Goal: Task Accomplishment & Management: Complete application form

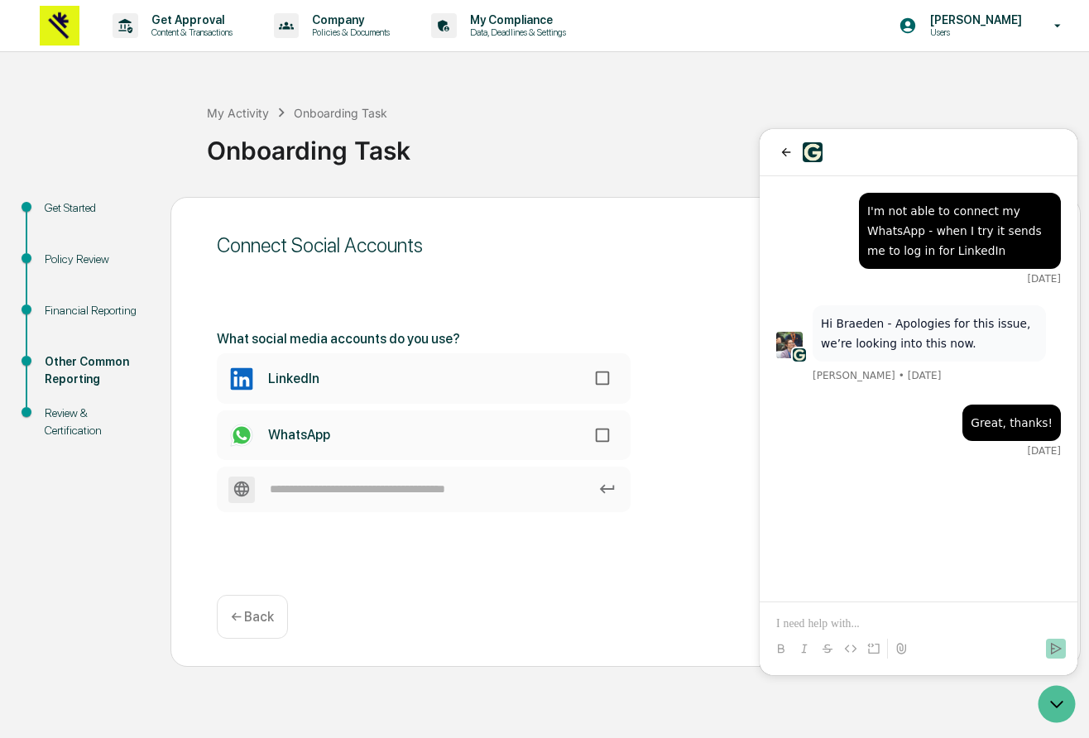
click at [889, 442] on div "Great, thanks! Aug 19" at bounding box center [918, 431] width 285 height 53
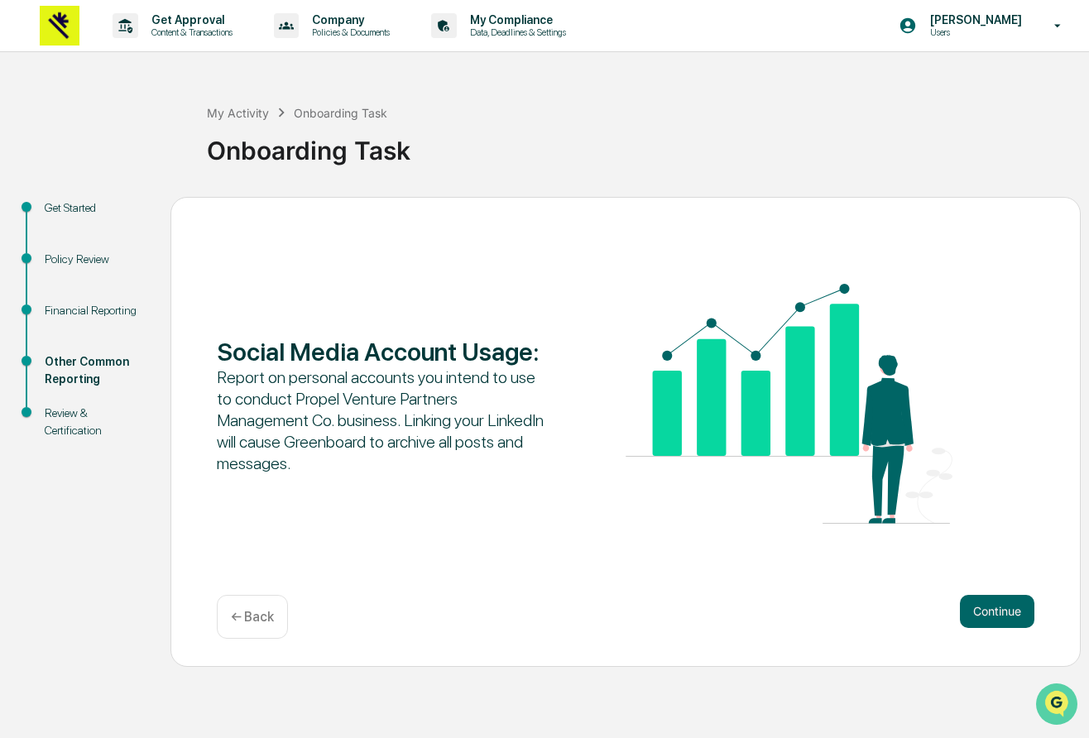
click at [1061, 708] on icon "Open customer support" at bounding box center [1056, 724] width 41 height 41
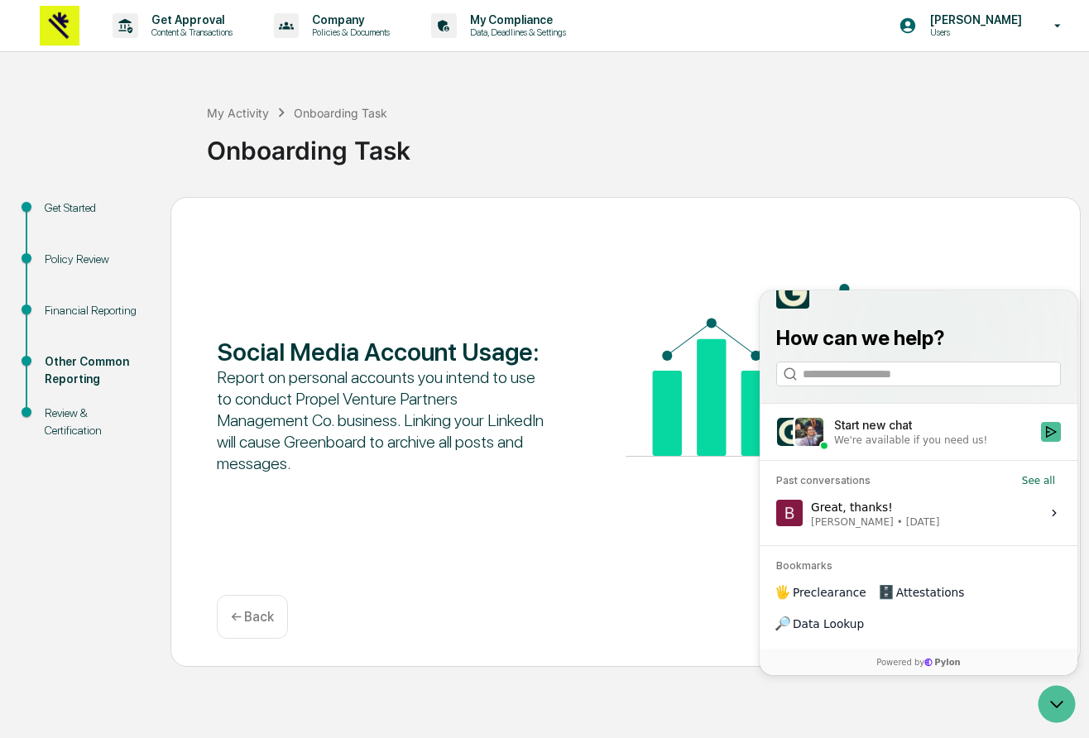
click at [973, 447] on div "We're available if you need us!" at bounding box center [910, 440] width 153 height 13
click at [1041, 442] on button "Start new chat We're available if you need us!" at bounding box center [1051, 432] width 20 height 20
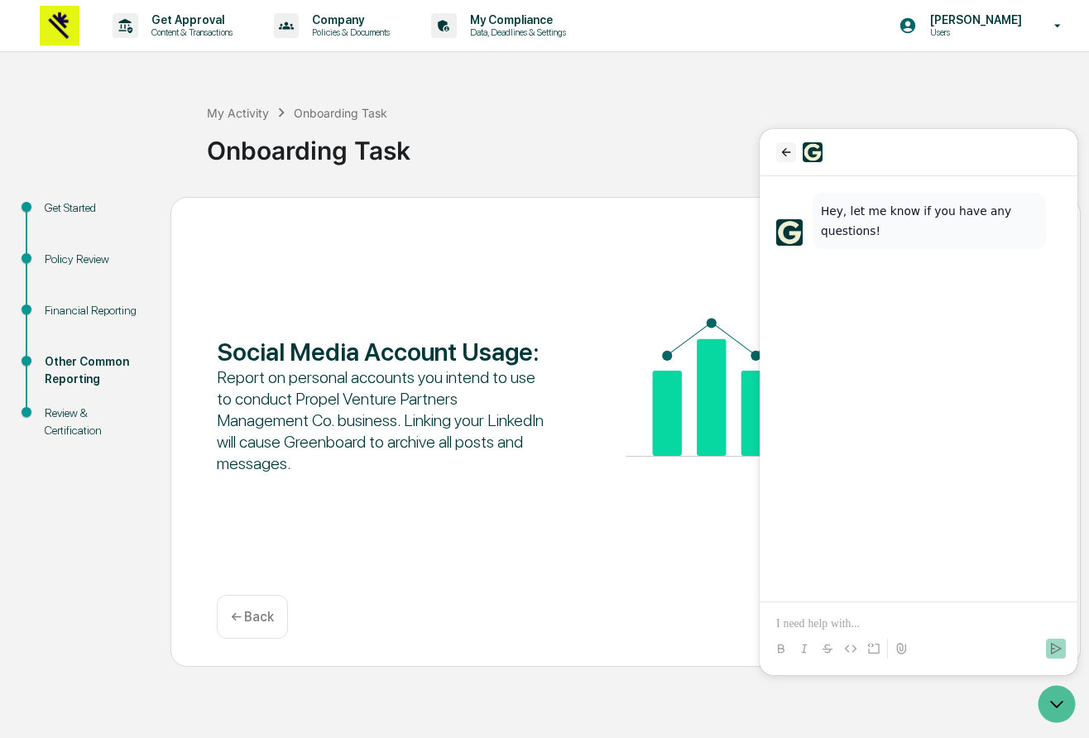
click at [781, 153] on icon "back" at bounding box center [785, 152] width 13 height 13
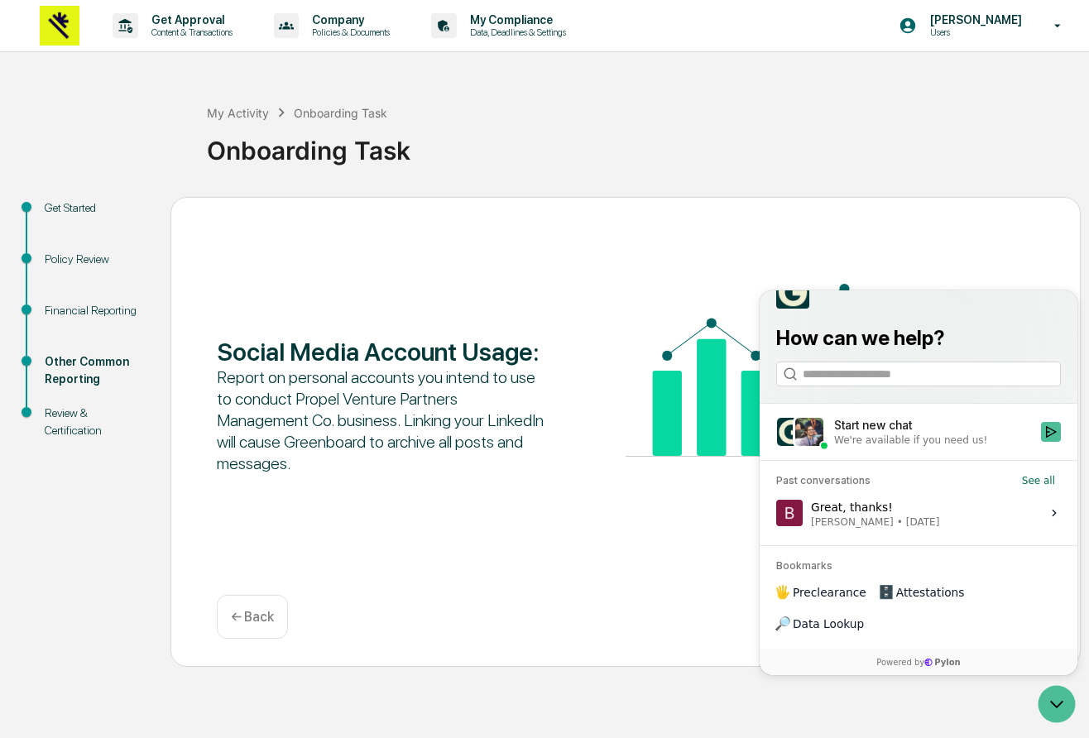
click at [869, 529] on span "[PERSON_NAME]" at bounding box center [852, 521] width 83 height 13
click at [776, 514] on button "View issue" at bounding box center [775, 513] width 1 height 1
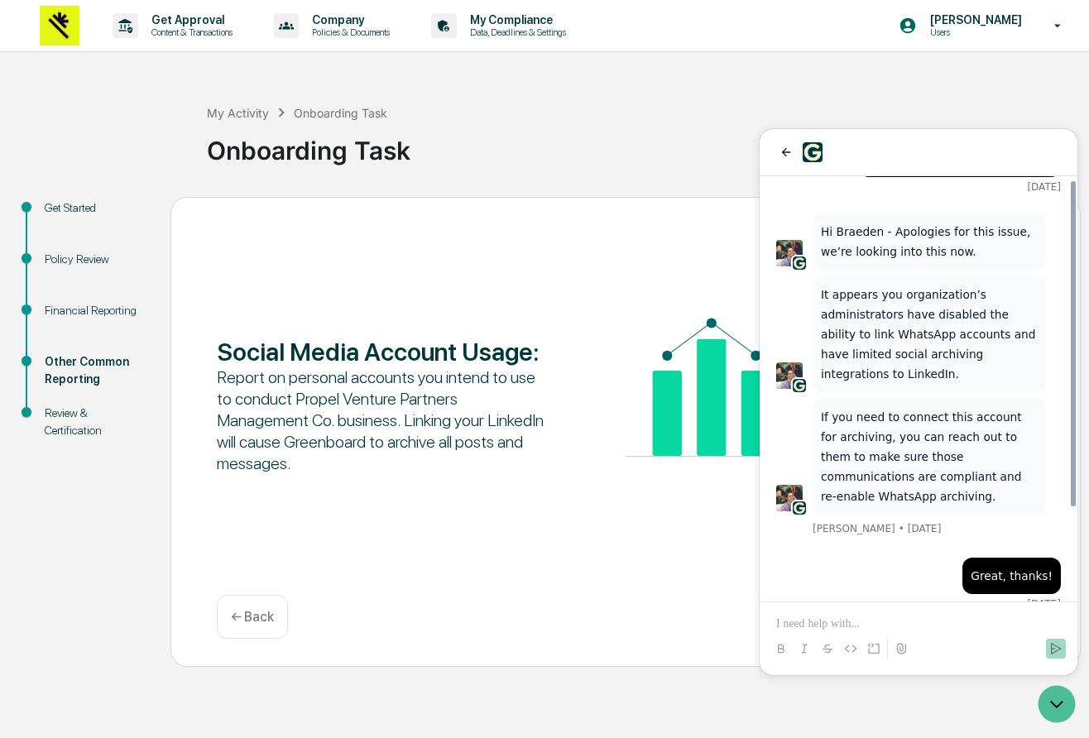
scroll to position [89, 0]
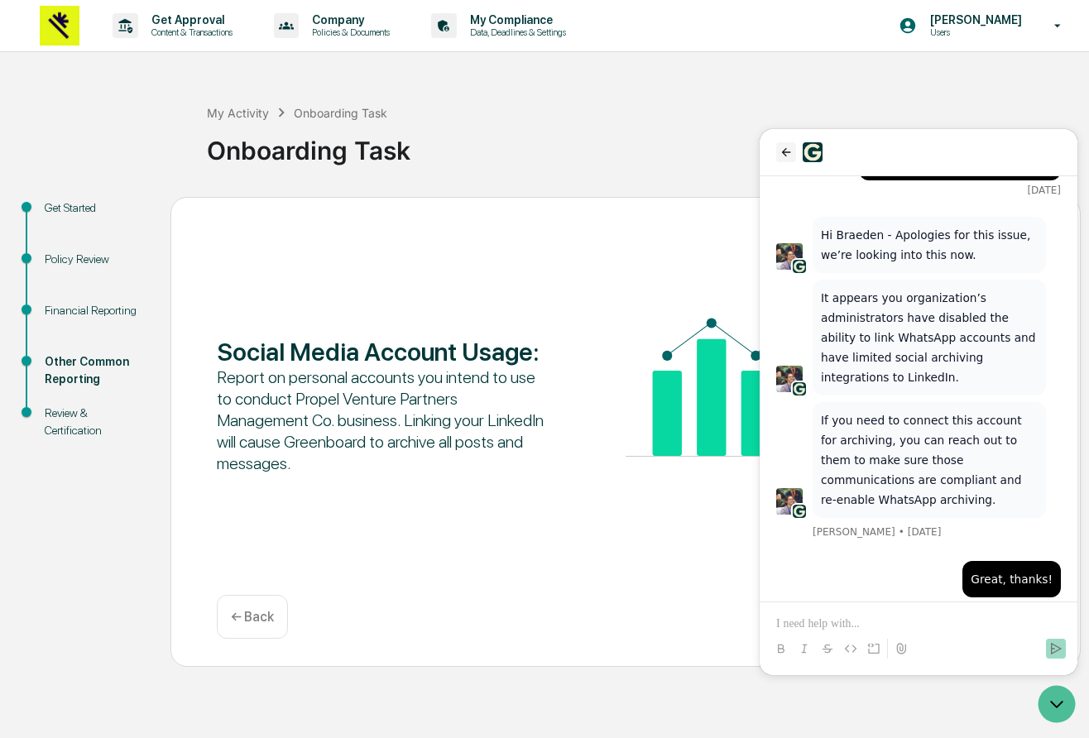
click at [788, 156] on icon "back" at bounding box center [785, 152] width 13 height 13
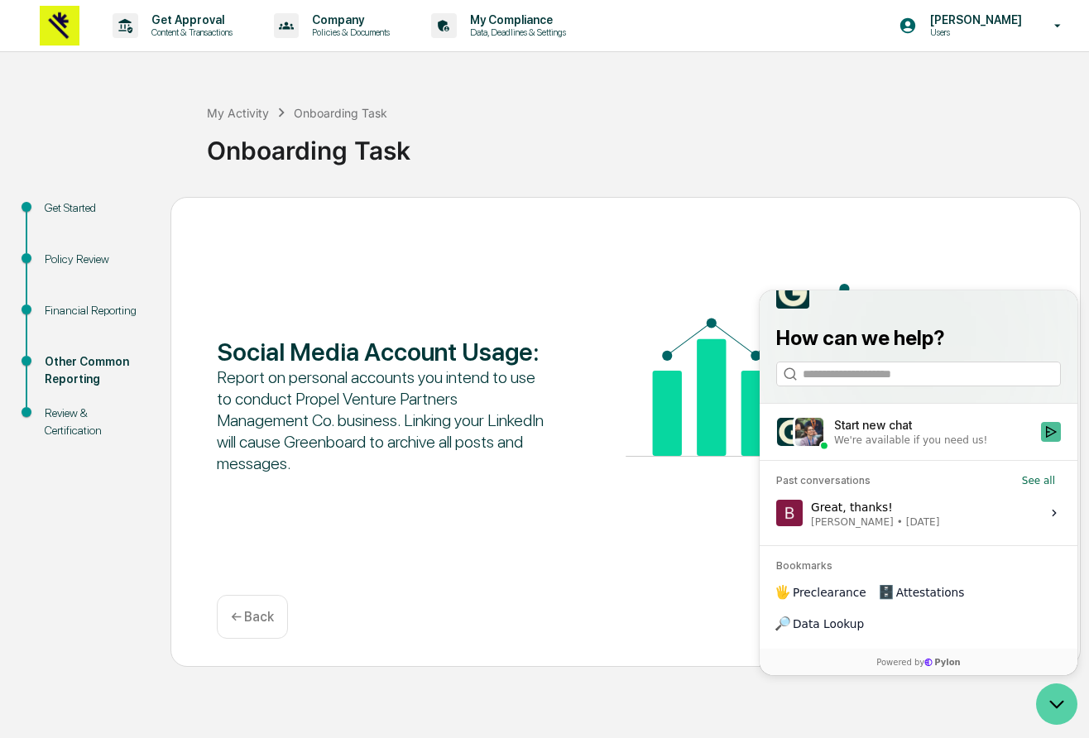
click at [1048, 703] on icon "Open customer support" at bounding box center [1056, 703] width 41 height 41
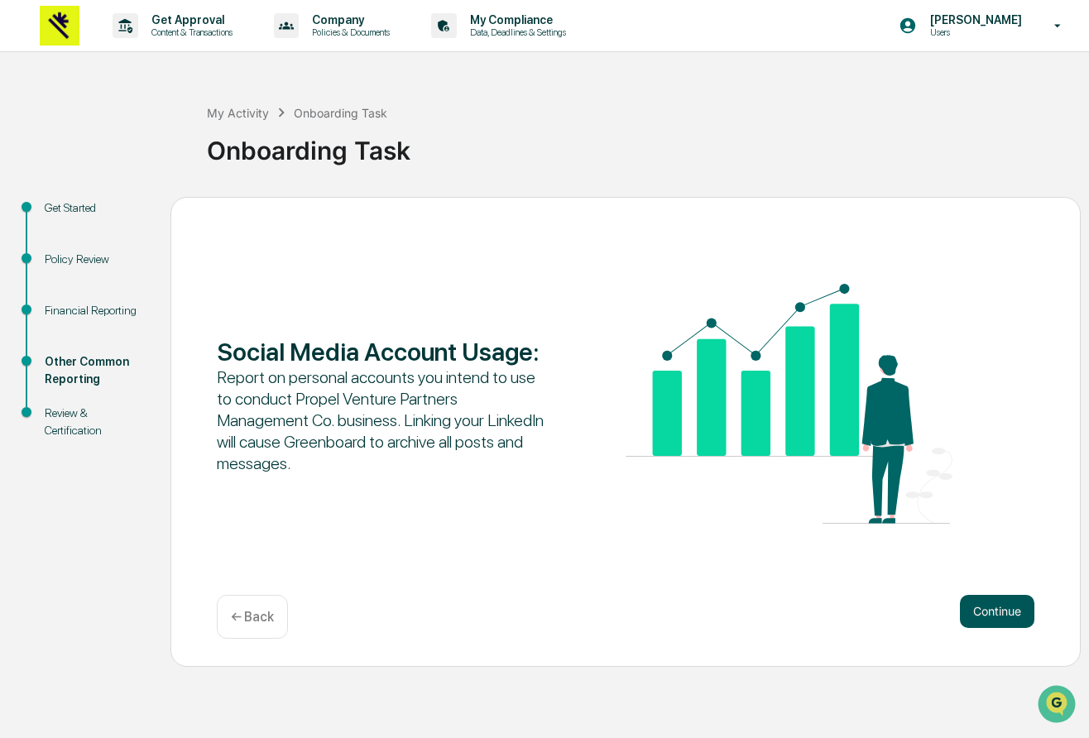
click at [990, 604] on button "Continue" at bounding box center [997, 611] width 74 height 33
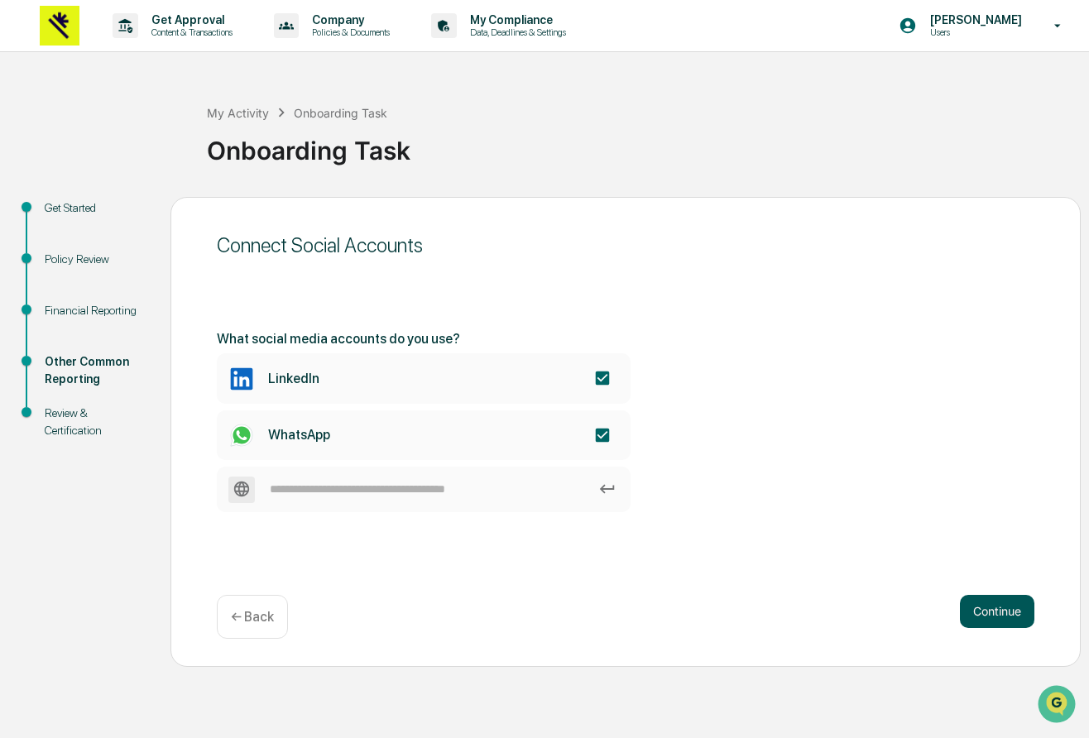
click at [994, 621] on button "Continue" at bounding box center [997, 611] width 74 height 33
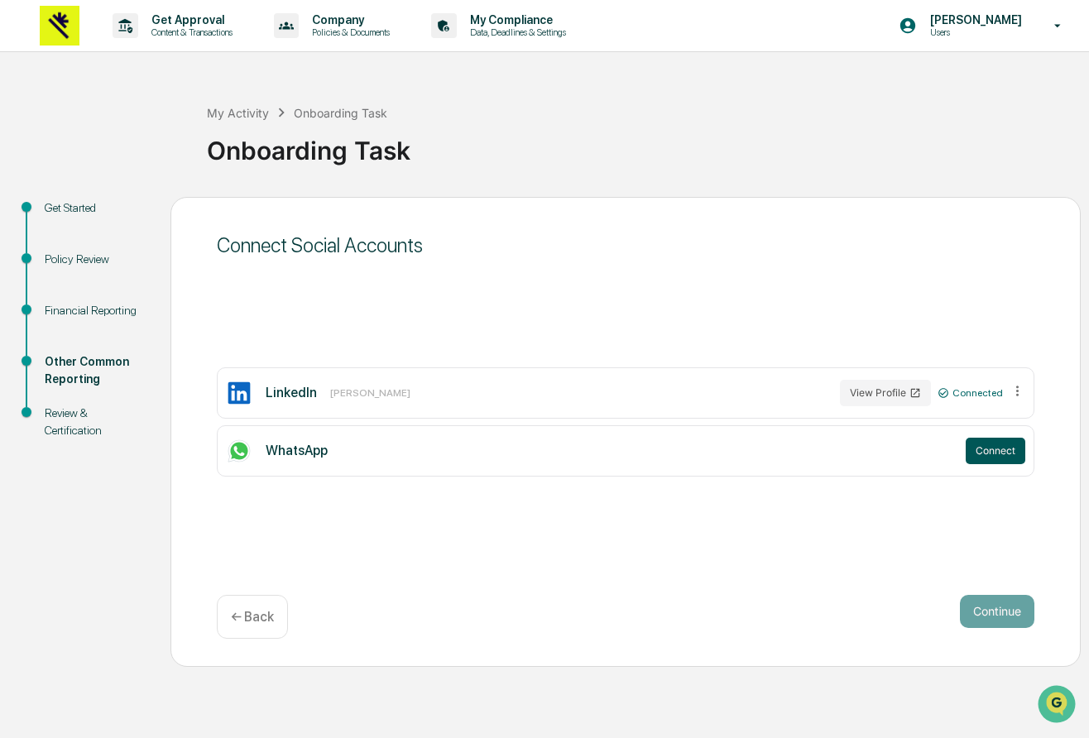
click at [1000, 458] on button "Connect" at bounding box center [996, 451] width 60 height 26
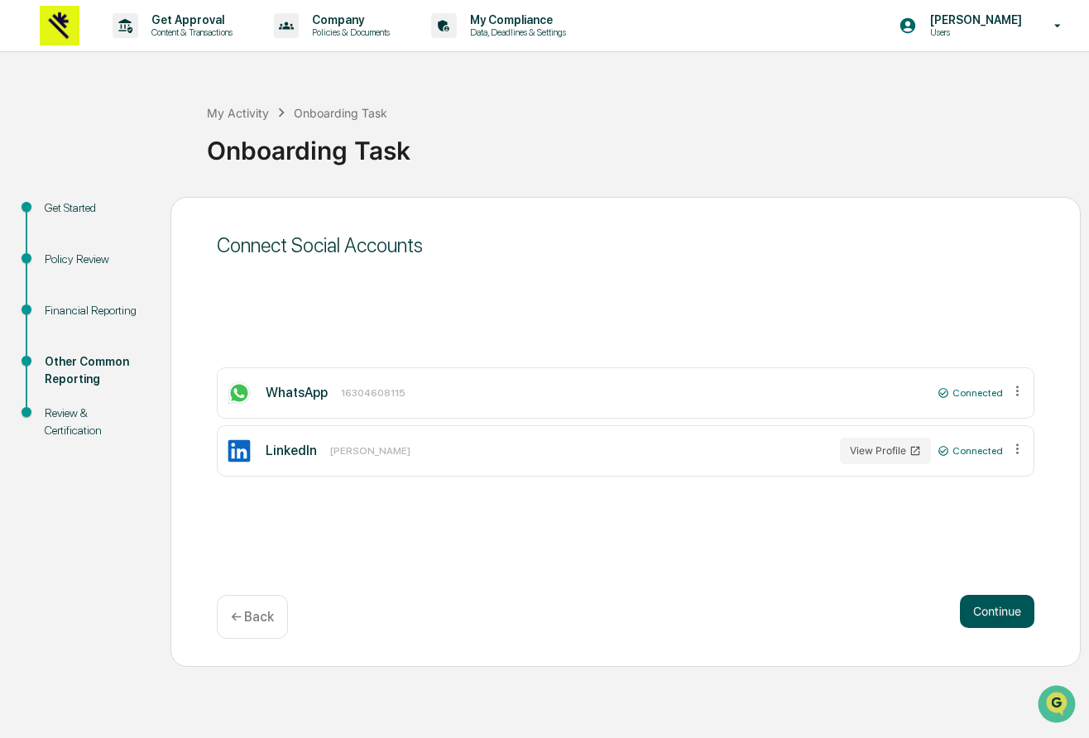
click at [991, 609] on button "Continue" at bounding box center [997, 611] width 74 height 33
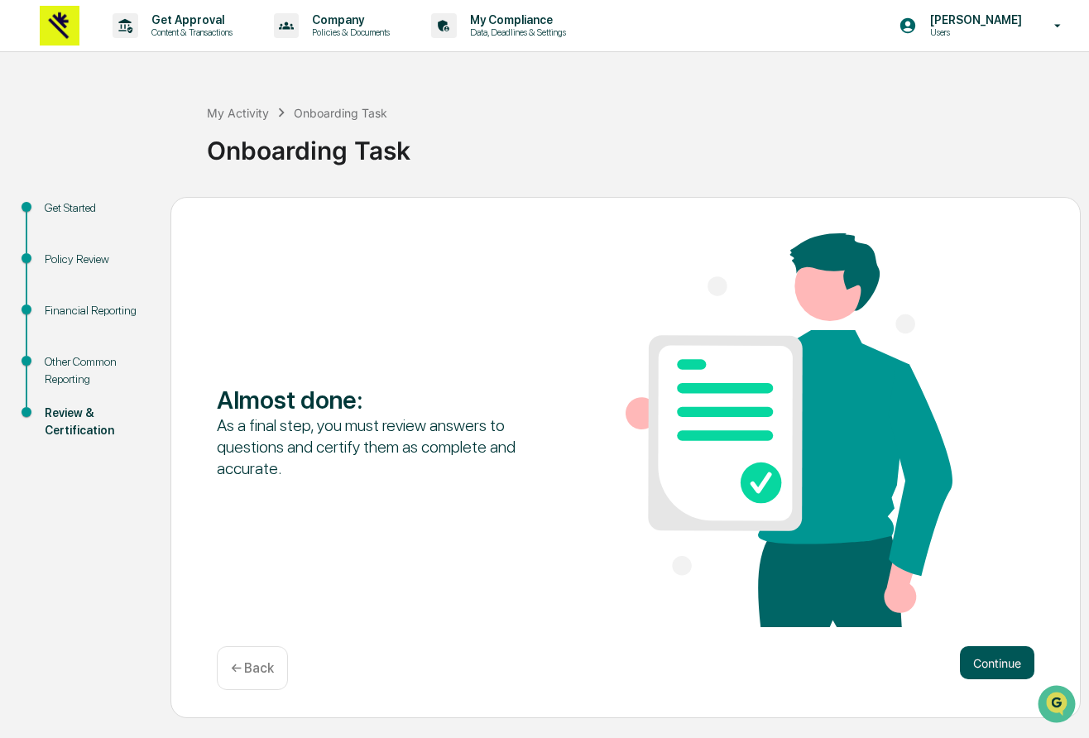
click at [999, 661] on button "Continue" at bounding box center [997, 662] width 74 height 33
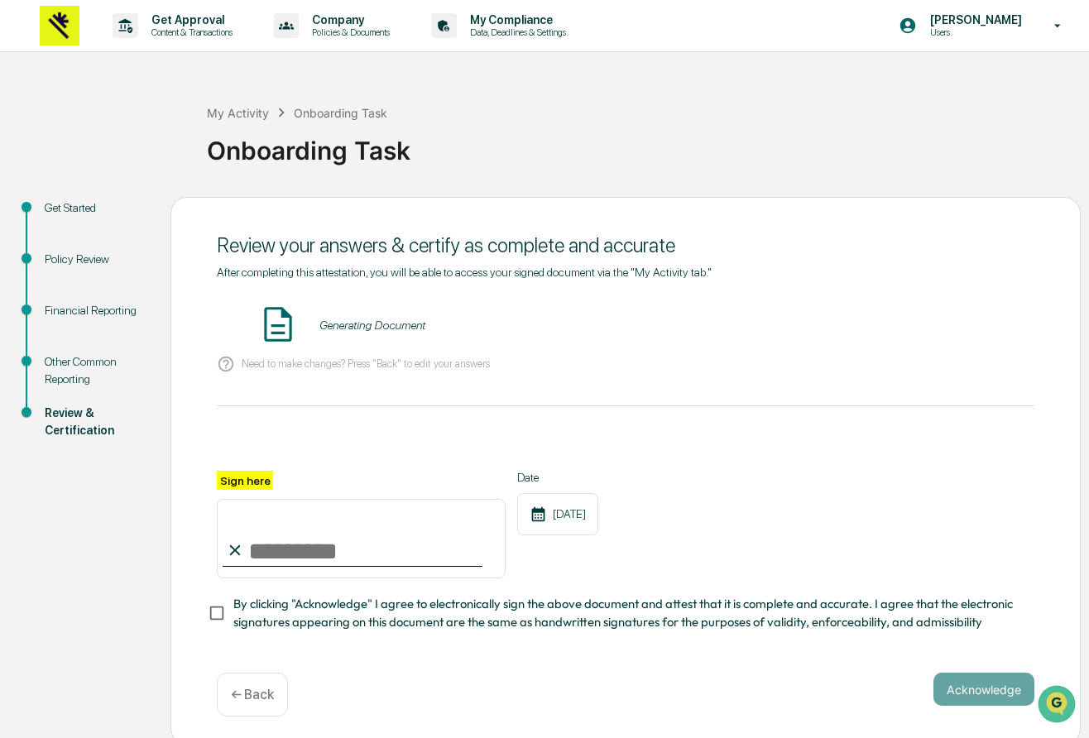
click at [286, 543] on input "Sign here" at bounding box center [361, 538] width 289 height 79
type input "**********"
click at [331, 616] on span "By clicking "Acknowledge" I agree to electronically sign the above document and…" at bounding box center [627, 613] width 788 height 37
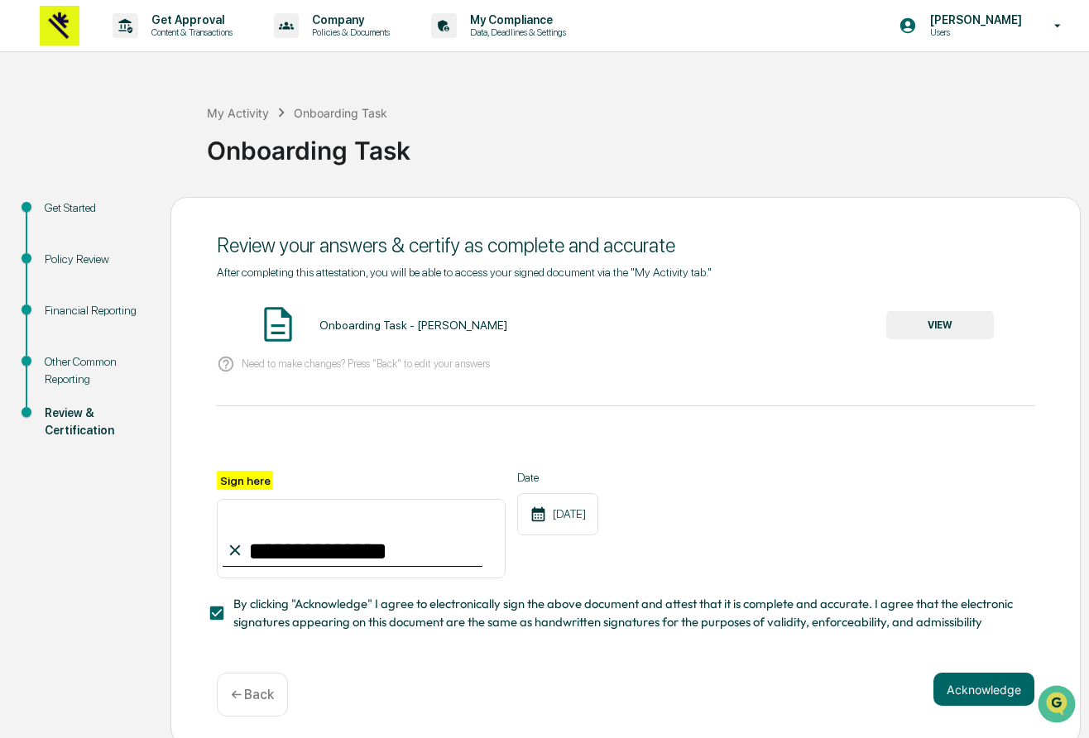
click at [938, 333] on button "VIEW" at bounding box center [940, 325] width 108 height 28
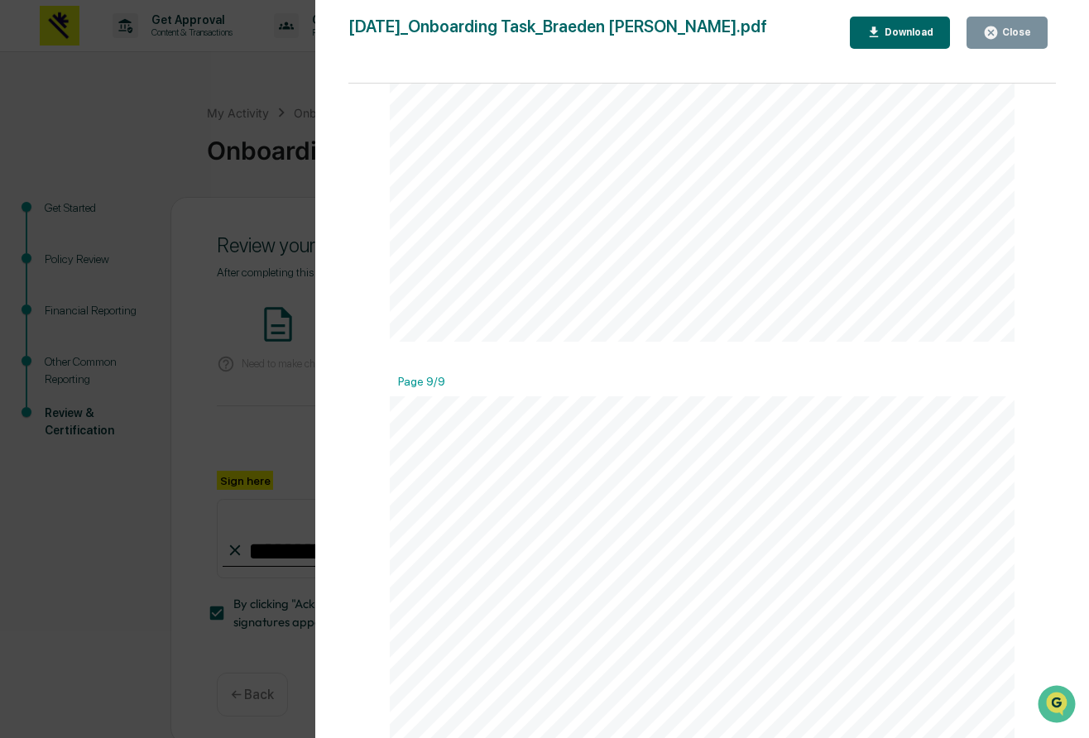
scroll to position [6172, 0]
click at [280, 358] on div "Version History [DATE] 04:37 PM [PERSON_NAME] [DATE]_Onboarding Task_Braeden [P…" at bounding box center [544, 369] width 1089 height 738
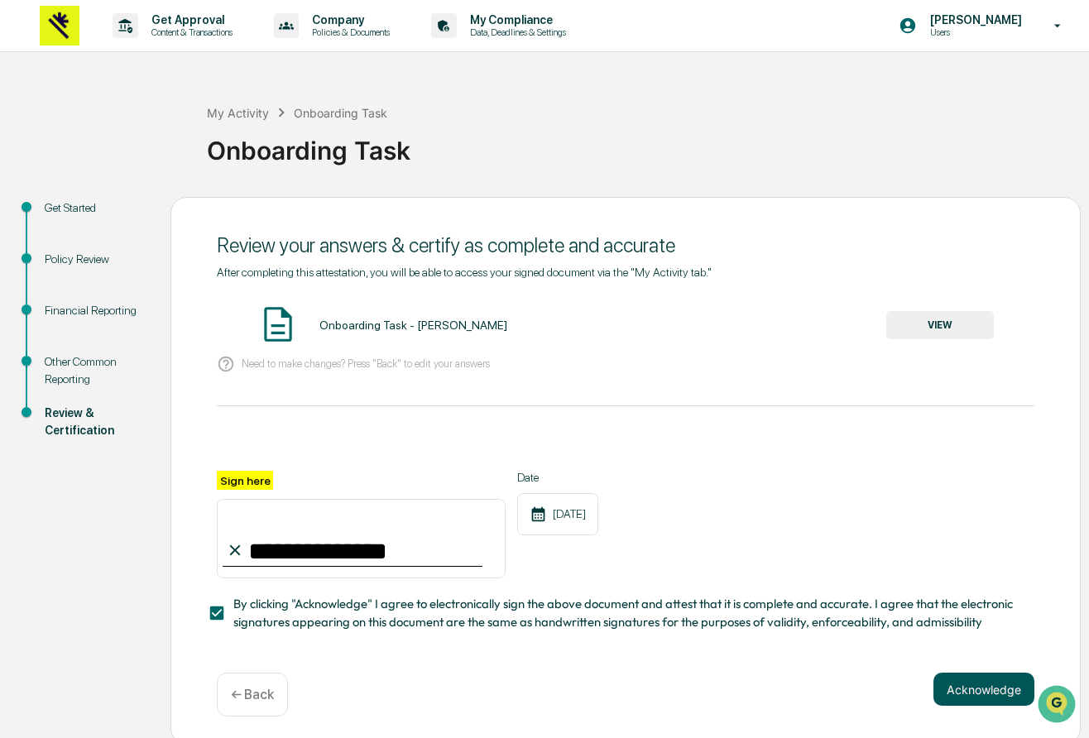
click at [1000, 686] on button "Acknowledge" at bounding box center [983, 689] width 101 height 33
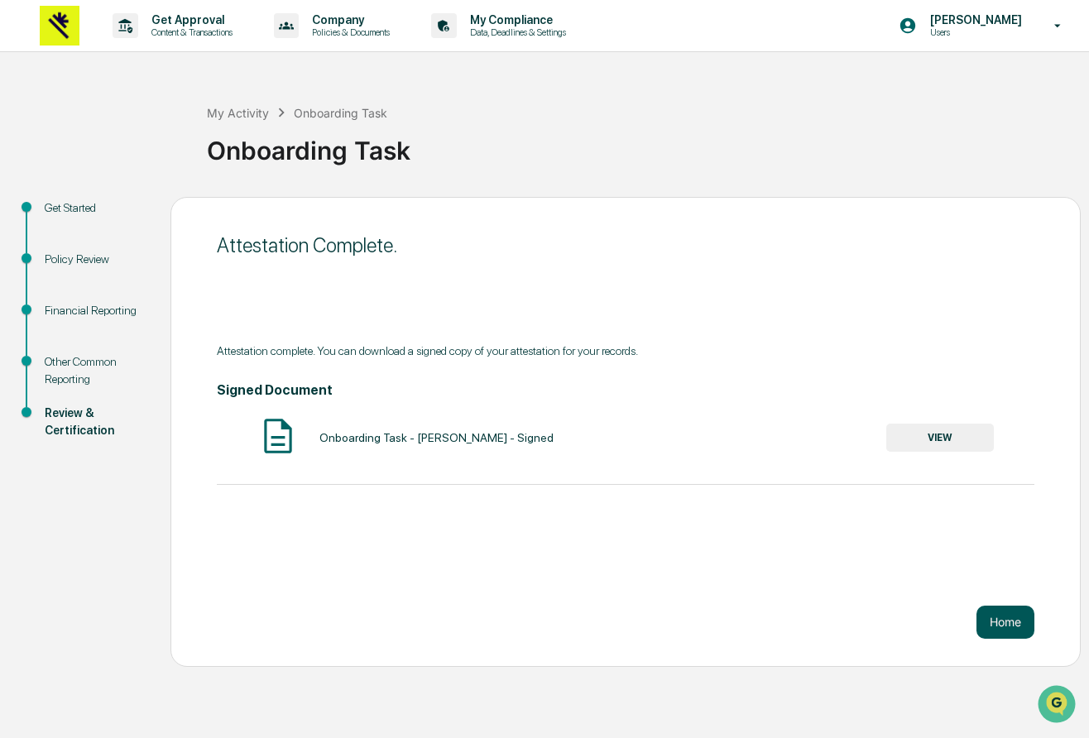
click at [1005, 623] on button "Home" at bounding box center [1005, 622] width 58 height 33
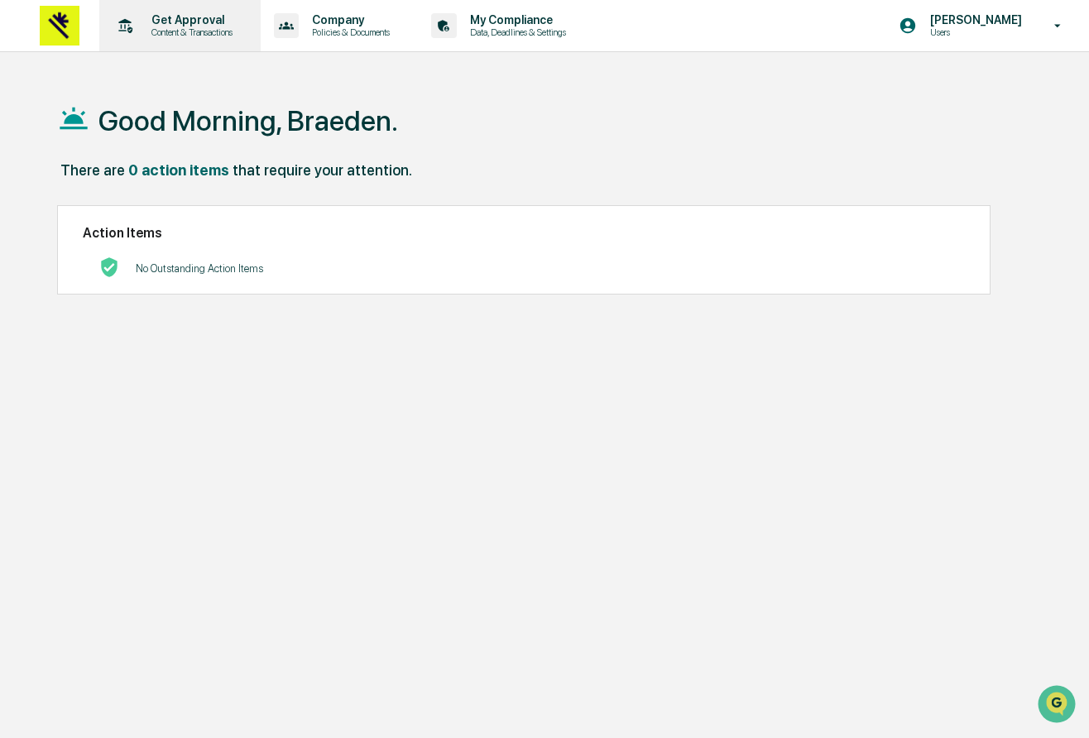
click at [189, 31] on p "Content & Transactions" at bounding box center [189, 32] width 103 height 12
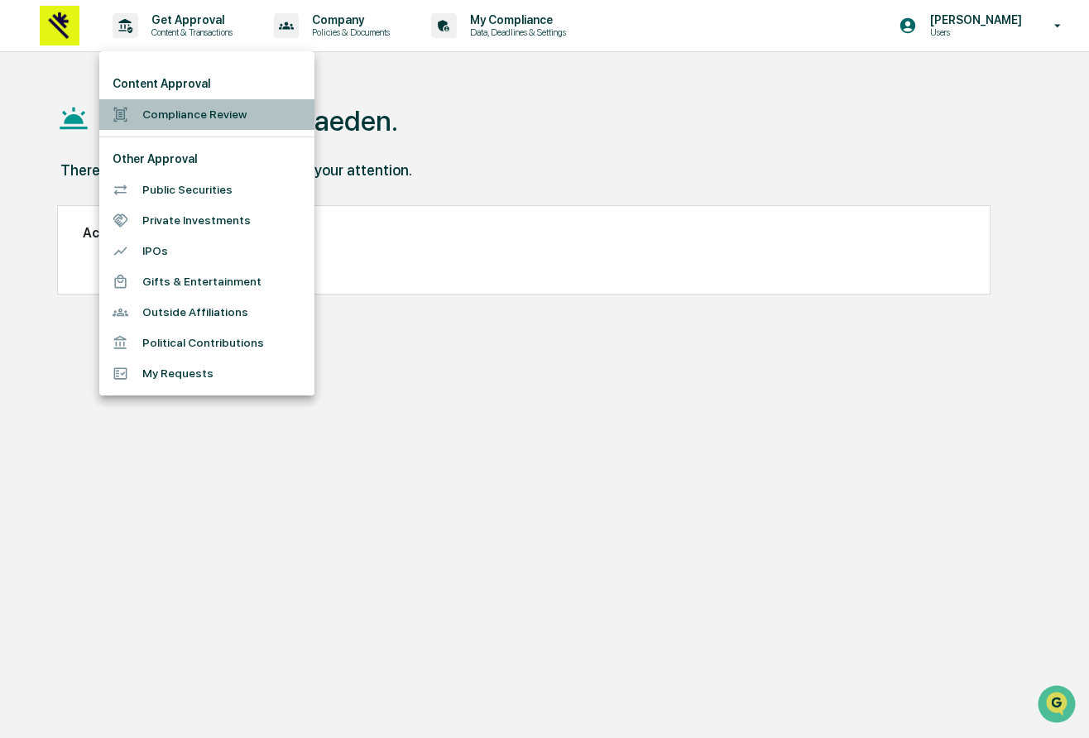
click at [214, 113] on li "Compliance Review" at bounding box center [206, 114] width 215 height 31
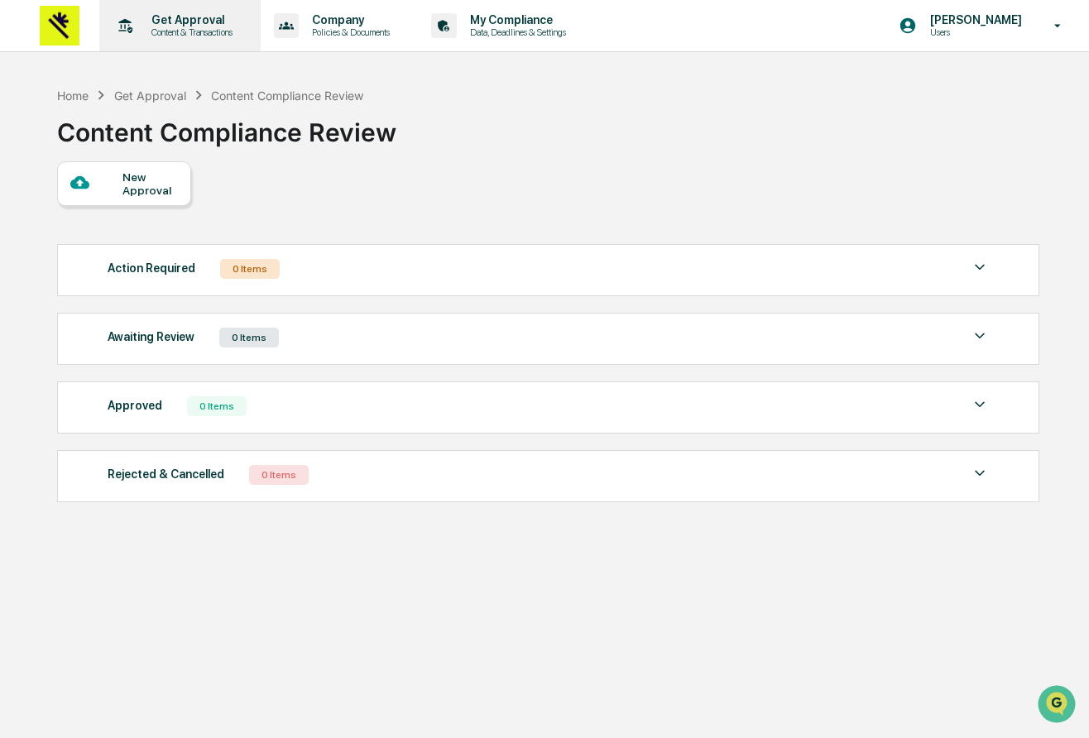
click at [210, 31] on p "Content & Transactions" at bounding box center [189, 32] width 103 height 12
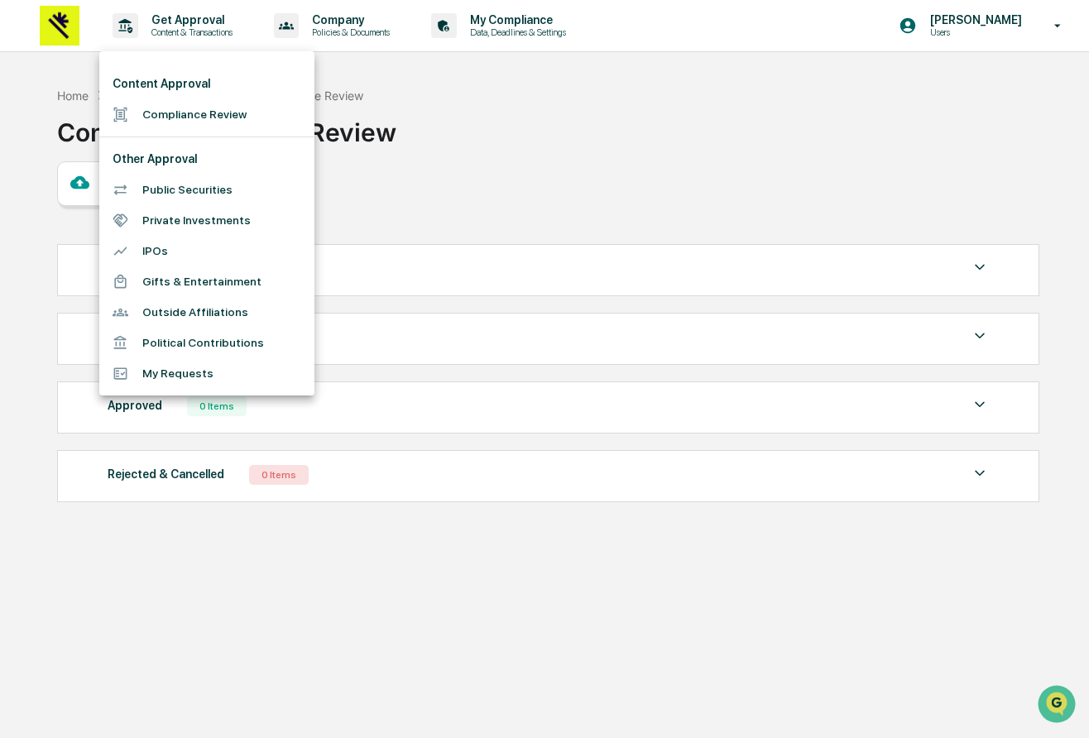
click at [409, 144] on div at bounding box center [544, 369] width 1089 height 738
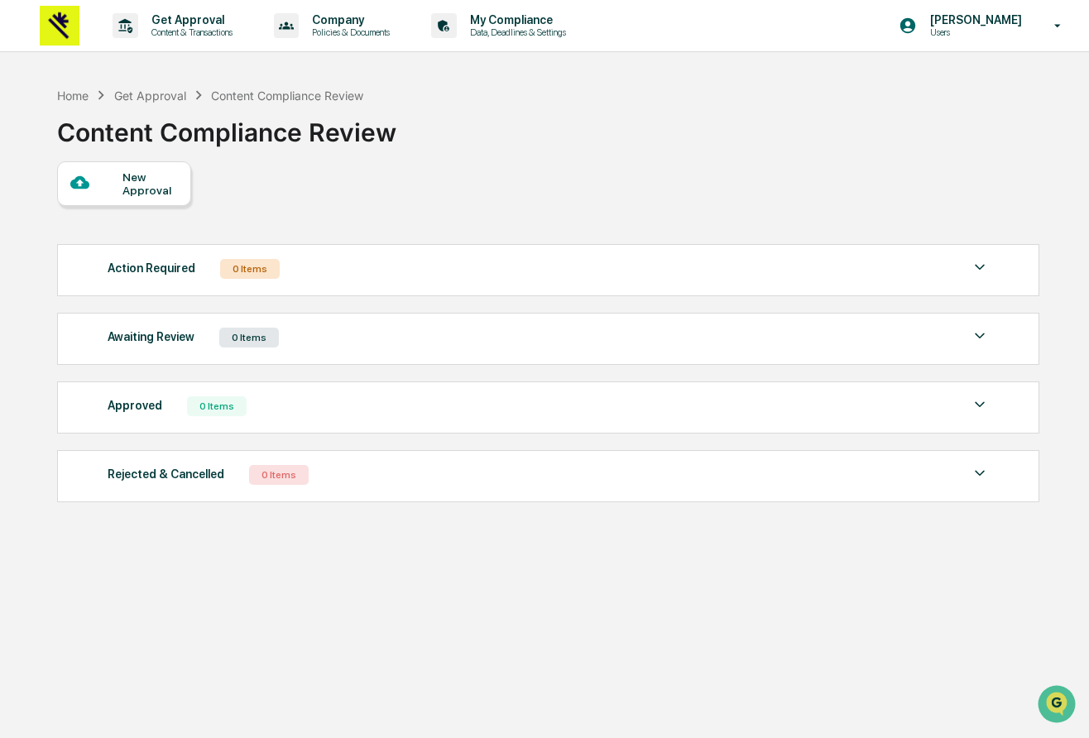
click at [343, 259] on div "Action Required 0 Items" at bounding box center [549, 268] width 882 height 23
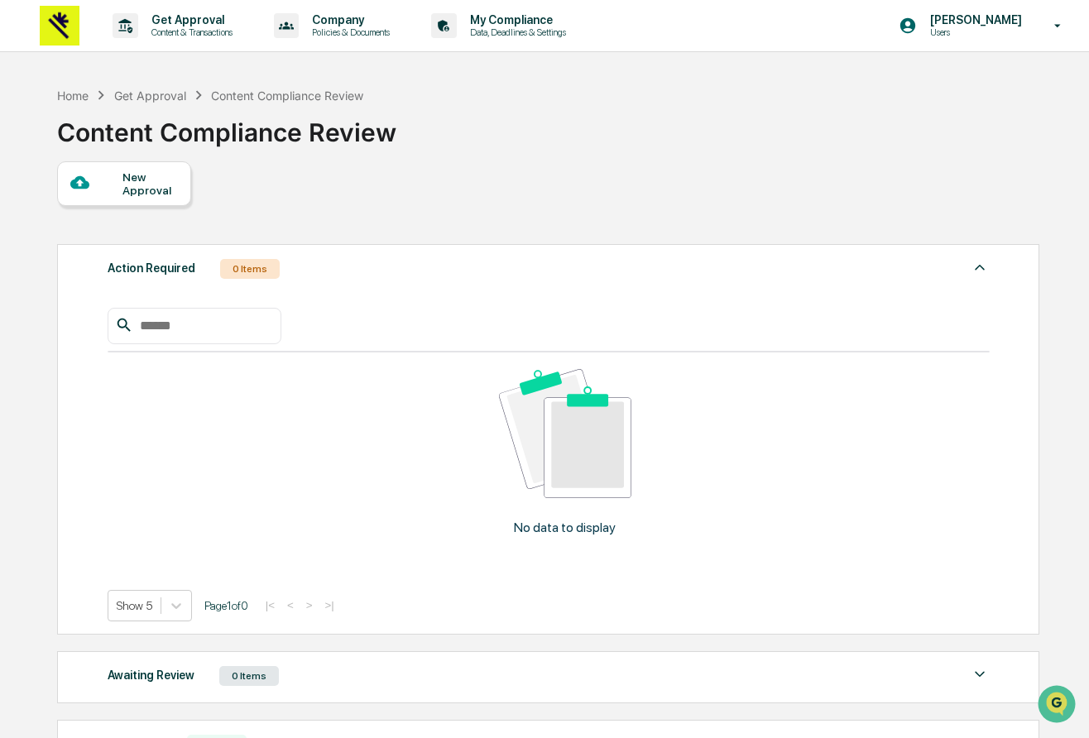
click at [343, 259] on div "Action Required 0 Items" at bounding box center [549, 268] width 882 height 23
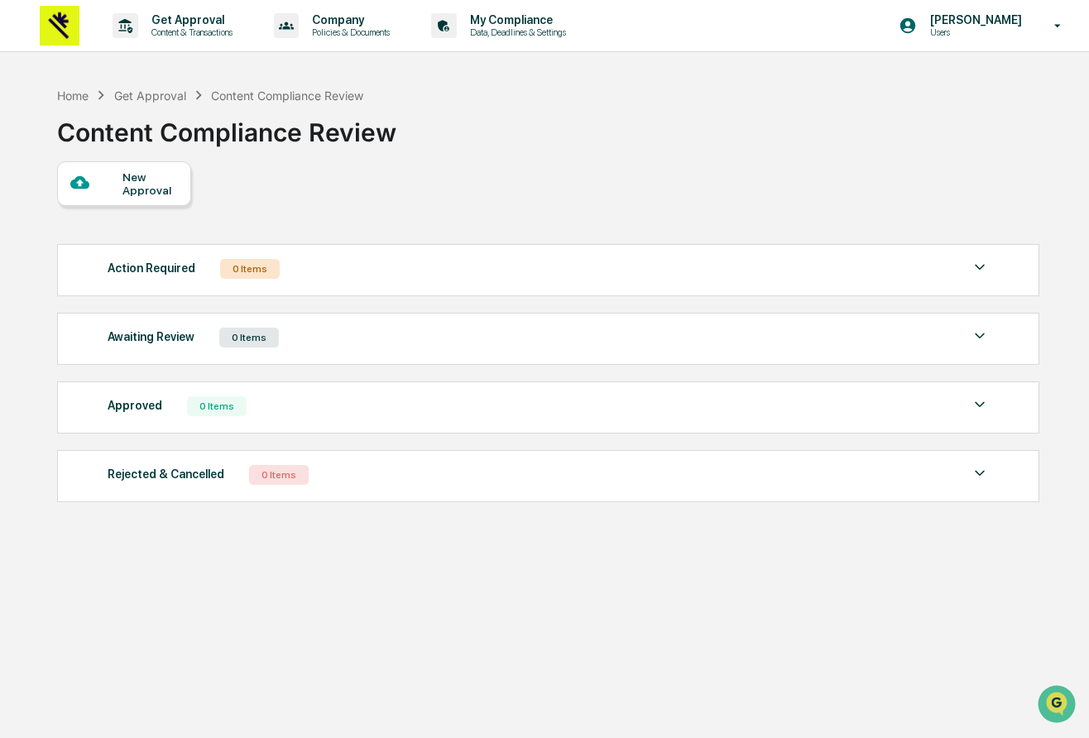
click at [310, 340] on div "Awaiting Review 0 Items" at bounding box center [549, 337] width 882 height 23
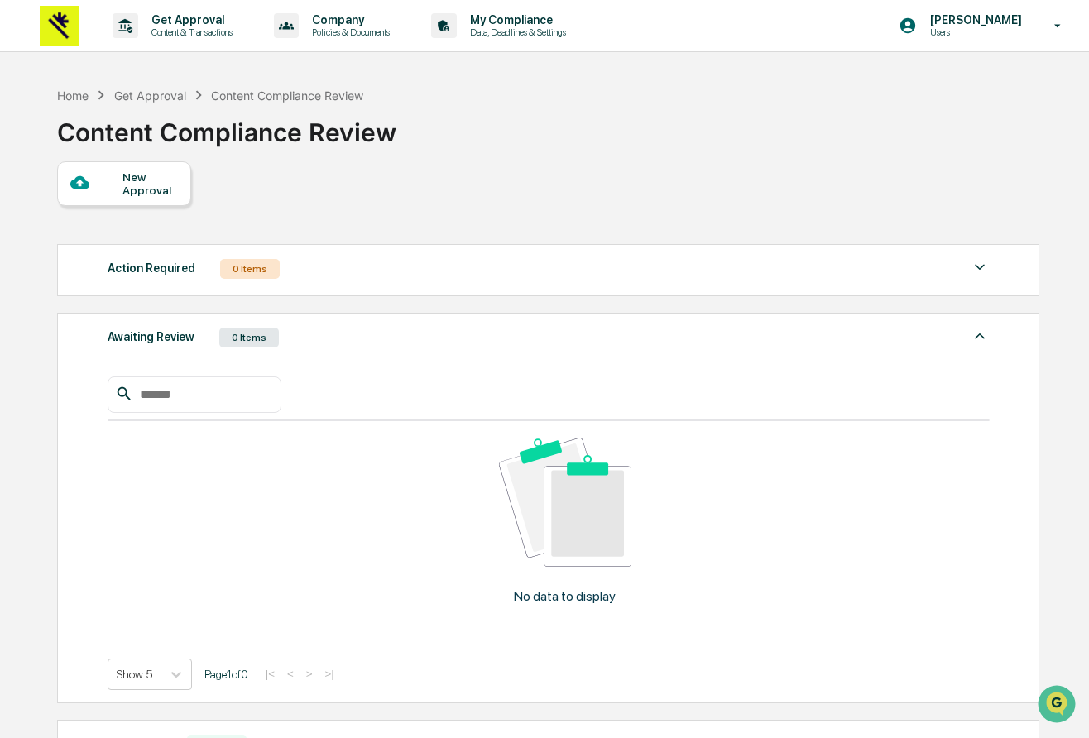
click at [309, 339] on div "Awaiting Review 0 Items" at bounding box center [549, 337] width 882 height 23
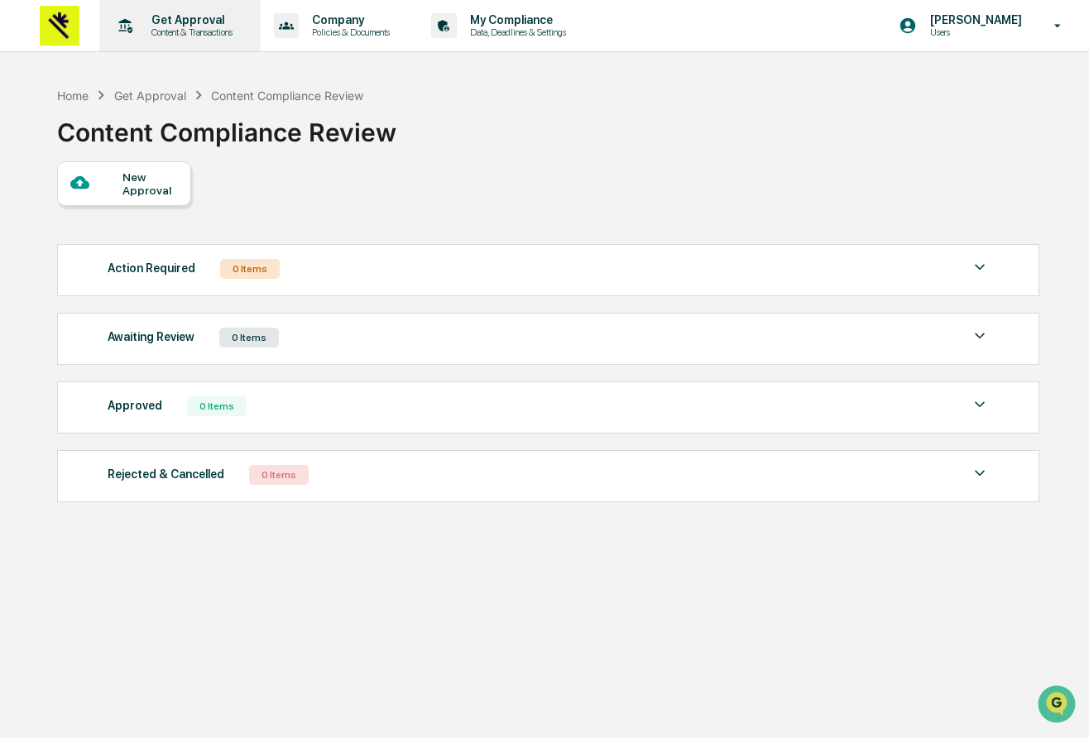
click at [213, 35] on p "Content & Transactions" at bounding box center [189, 32] width 103 height 12
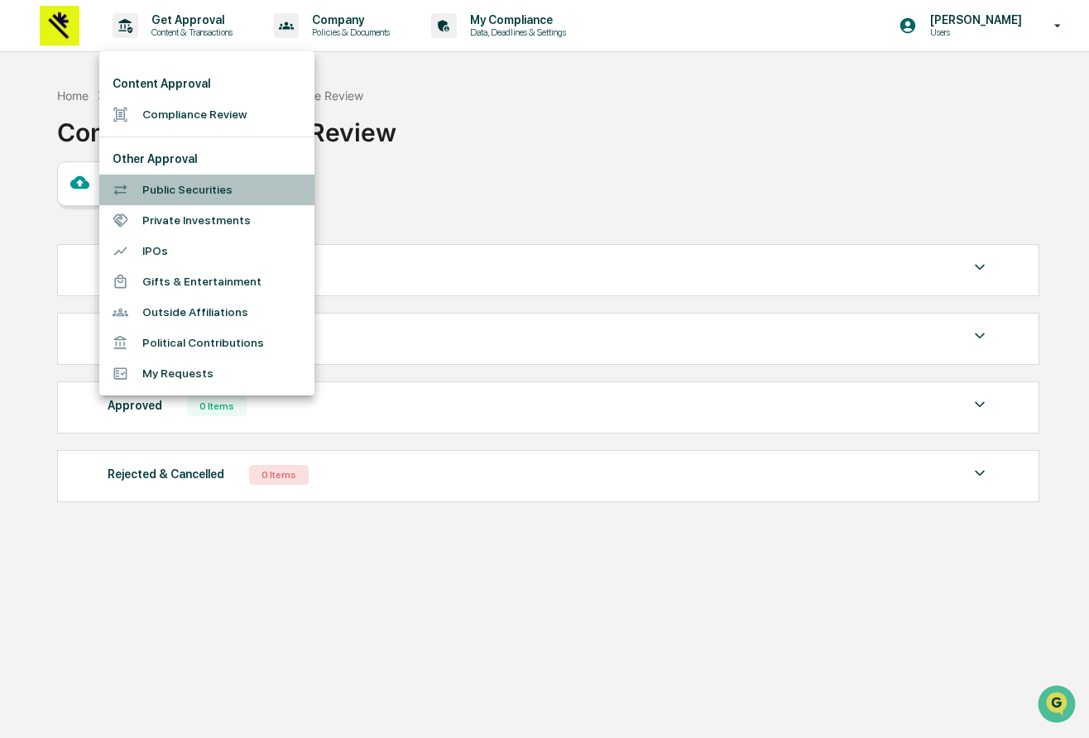
click at [196, 200] on li "Public Securities" at bounding box center [206, 190] width 215 height 31
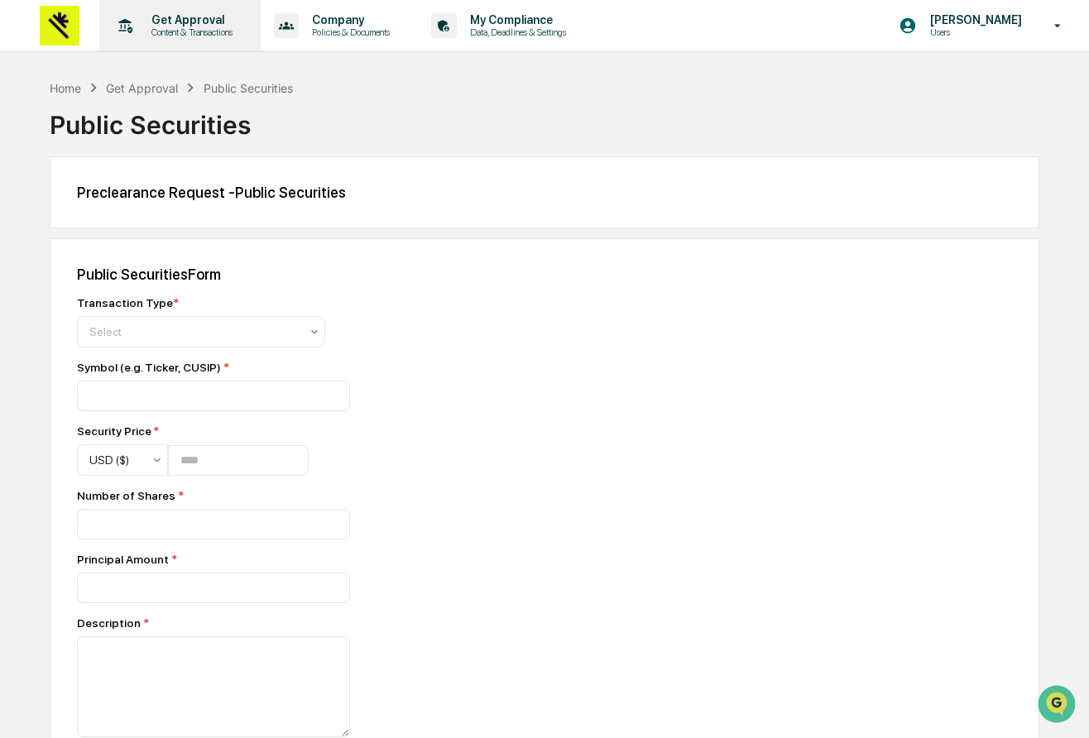
click at [194, 22] on p "Get Approval" at bounding box center [189, 19] width 103 height 13
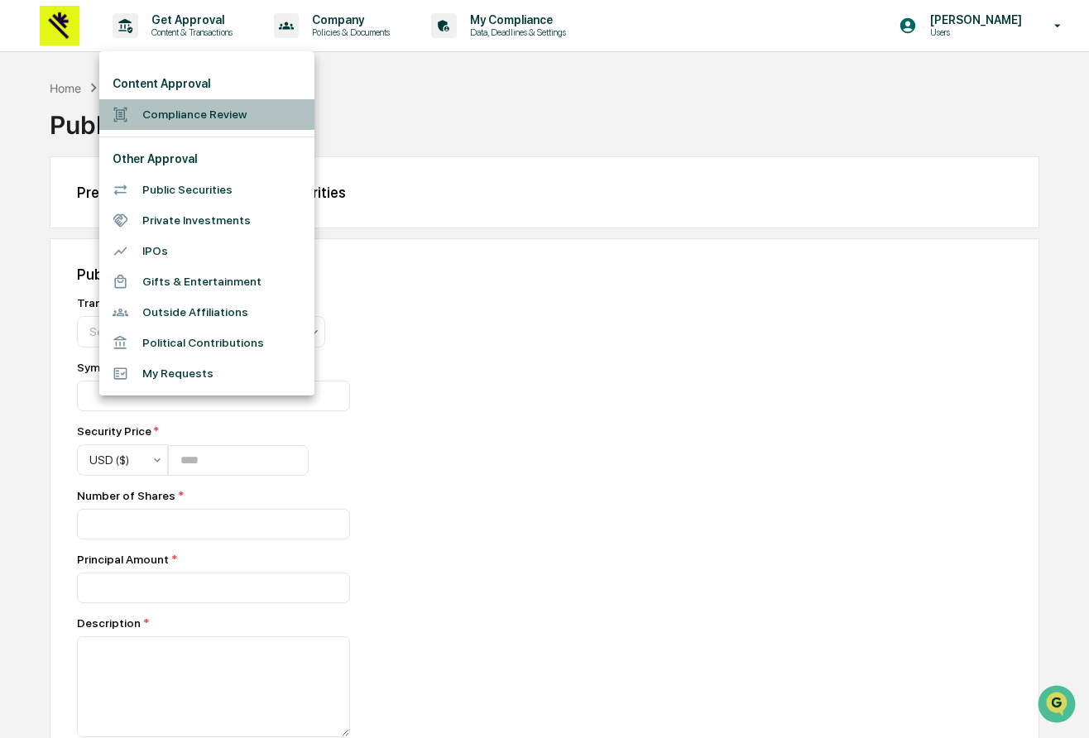
click at [185, 123] on li "Compliance Review" at bounding box center [206, 114] width 215 height 31
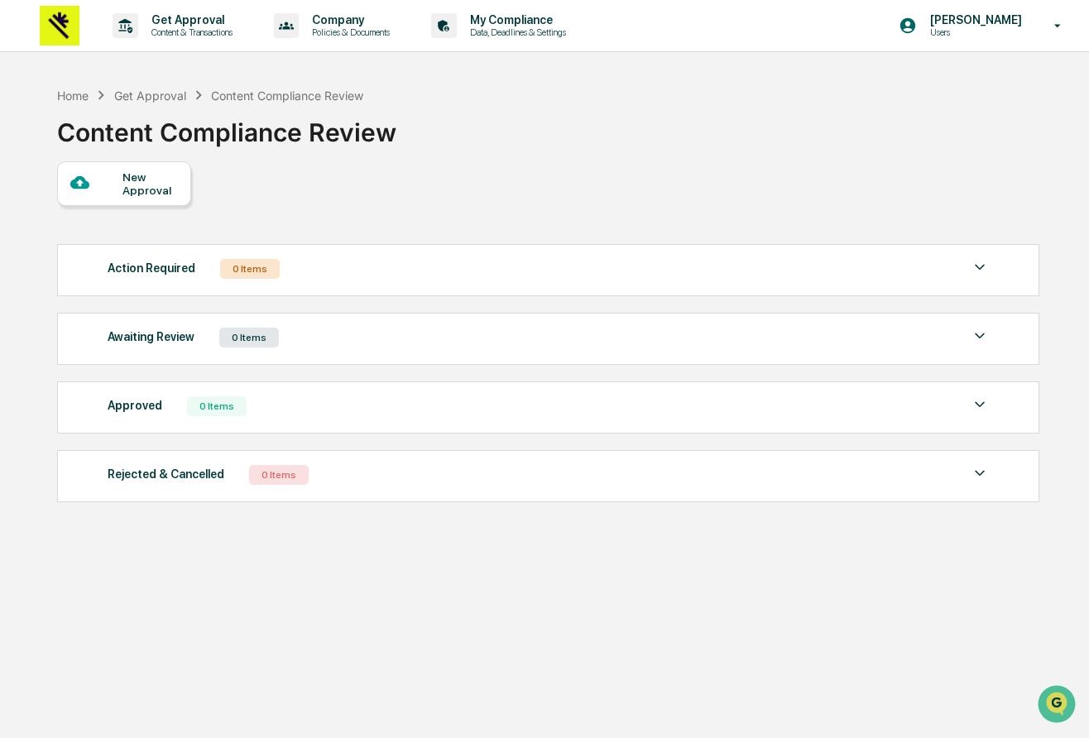
click at [202, 266] on div "Action Required 0 Items" at bounding box center [549, 268] width 882 height 23
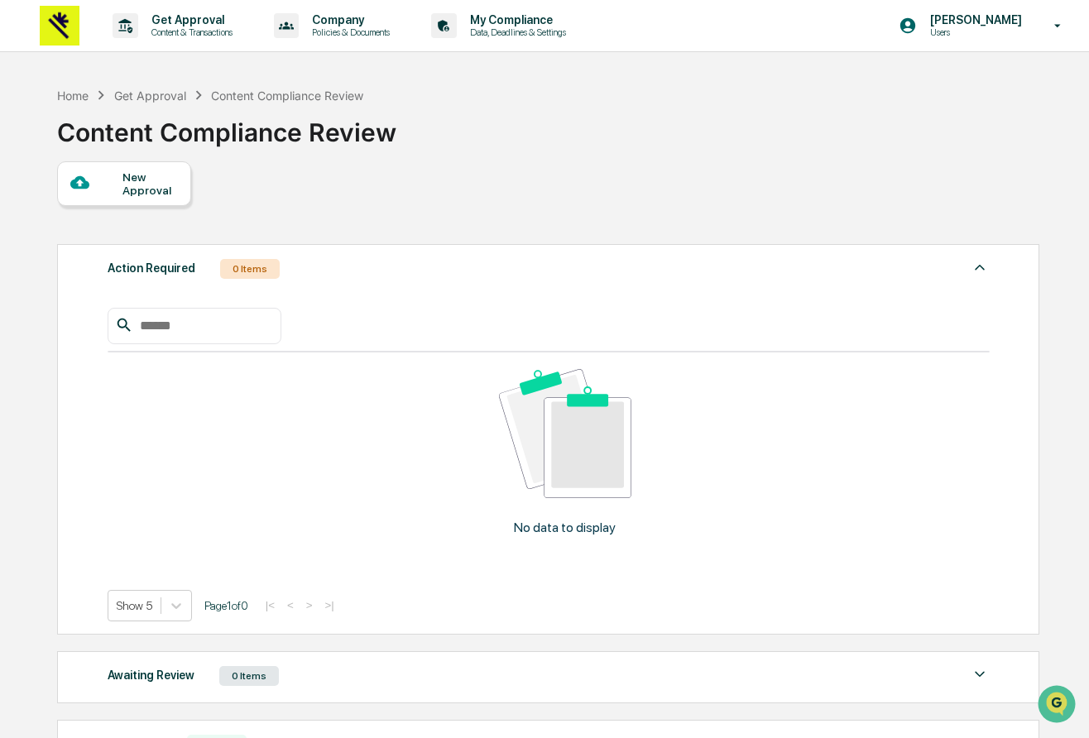
click at [159, 197] on div "New Approval" at bounding box center [149, 183] width 55 height 26
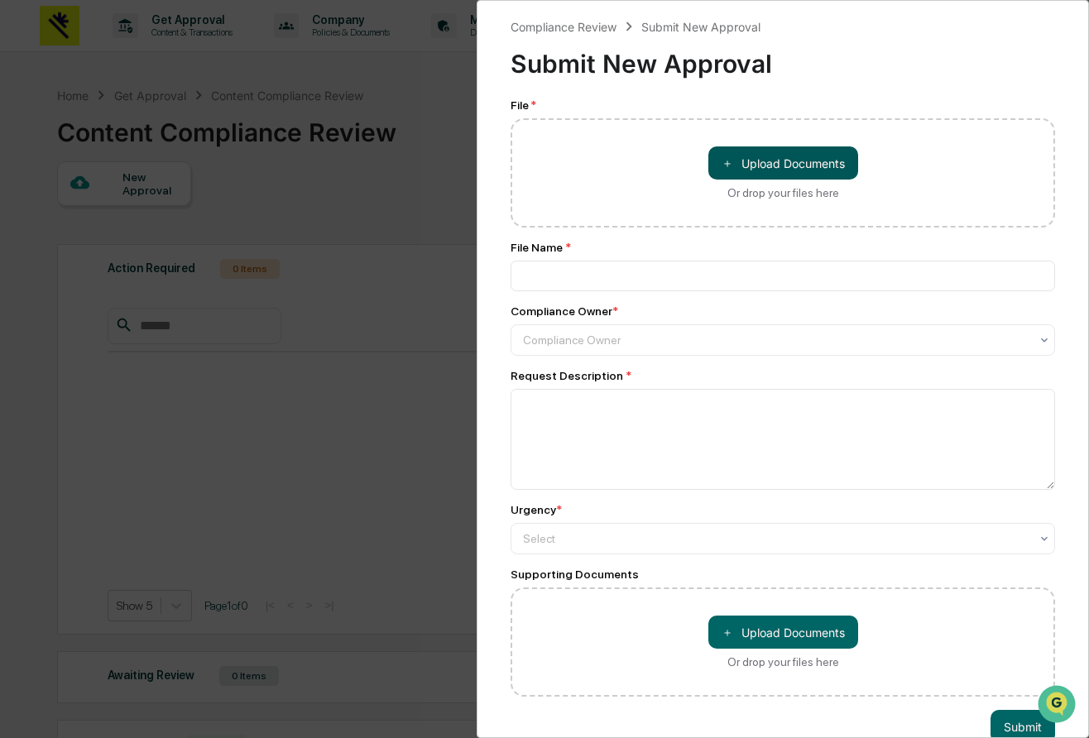
click at [740, 166] on button "＋ Upload Documents" at bounding box center [783, 162] width 150 height 33
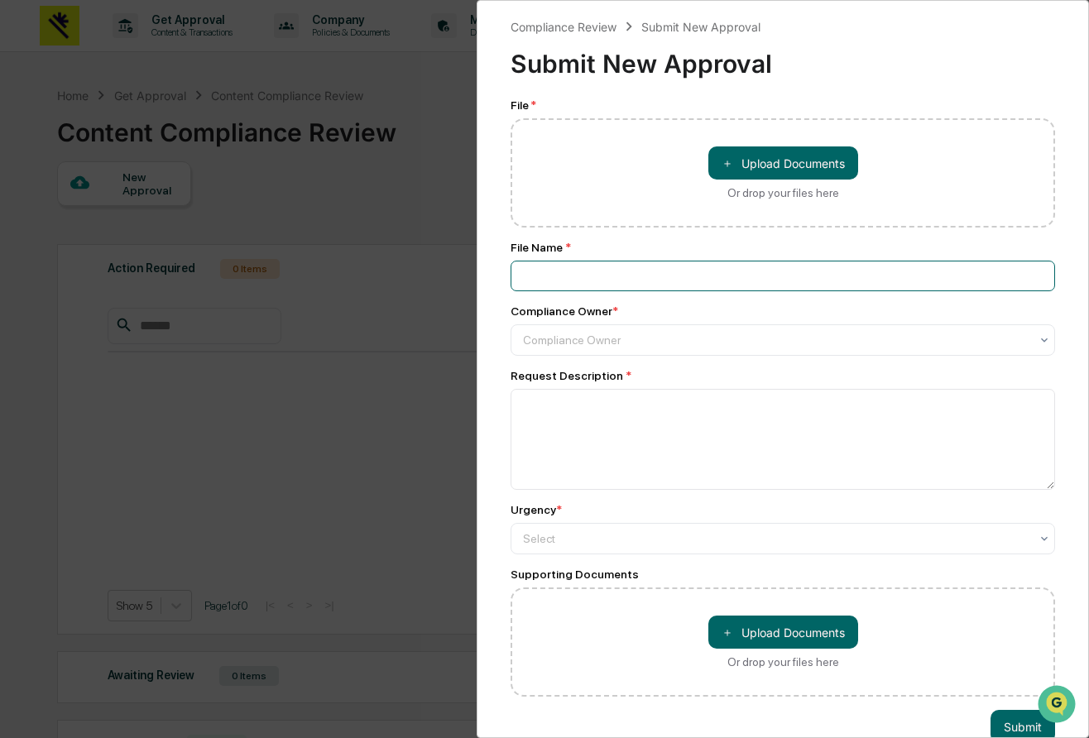
click at [639, 262] on input at bounding box center [783, 276] width 544 height 31
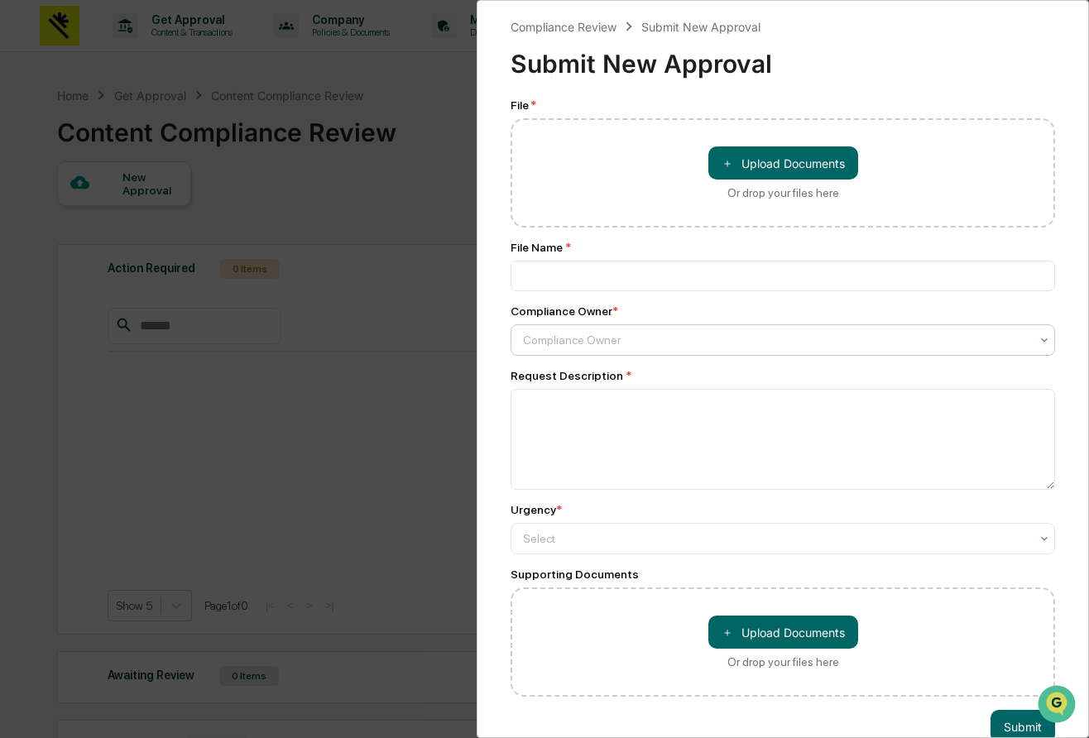
click at [611, 327] on div "Compliance Owner" at bounding box center [783, 339] width 544 height 31
click at [296, 304] on div "Compliance Review Submit New Approval Submit New Approval File * ＋ Upload Docum…" at bounding box center [544, 369] width 1089 height 738
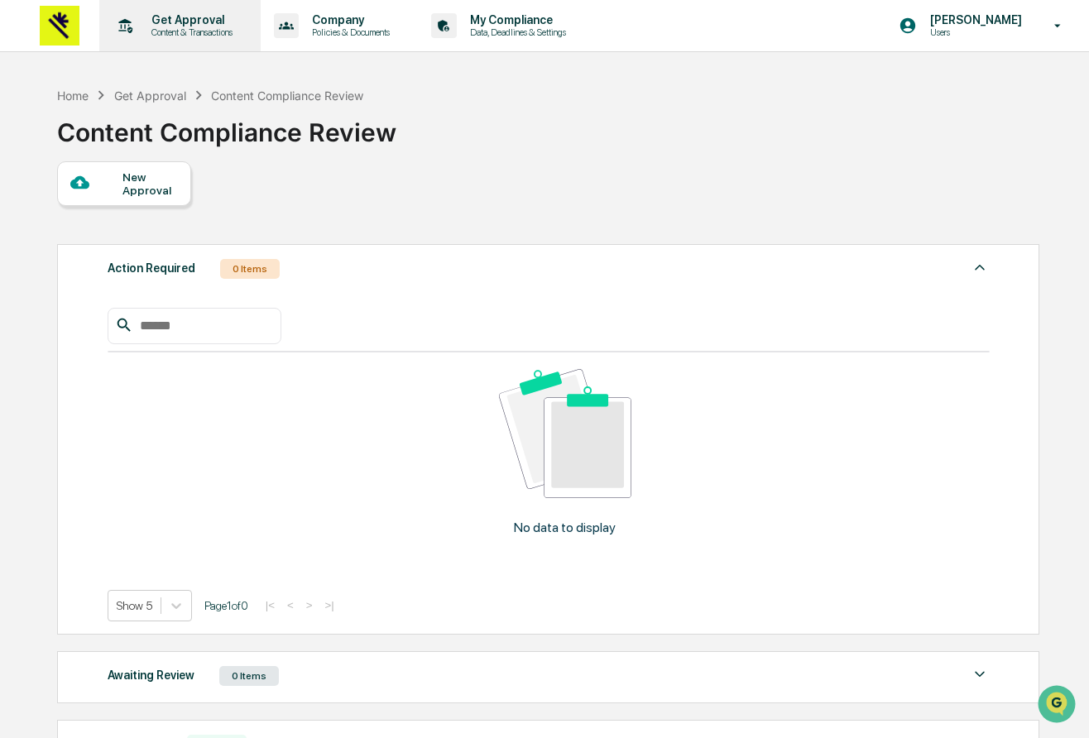
click at [196, 25] on p "Get Approval" at bounding box center [189, 19] width 103 height 13
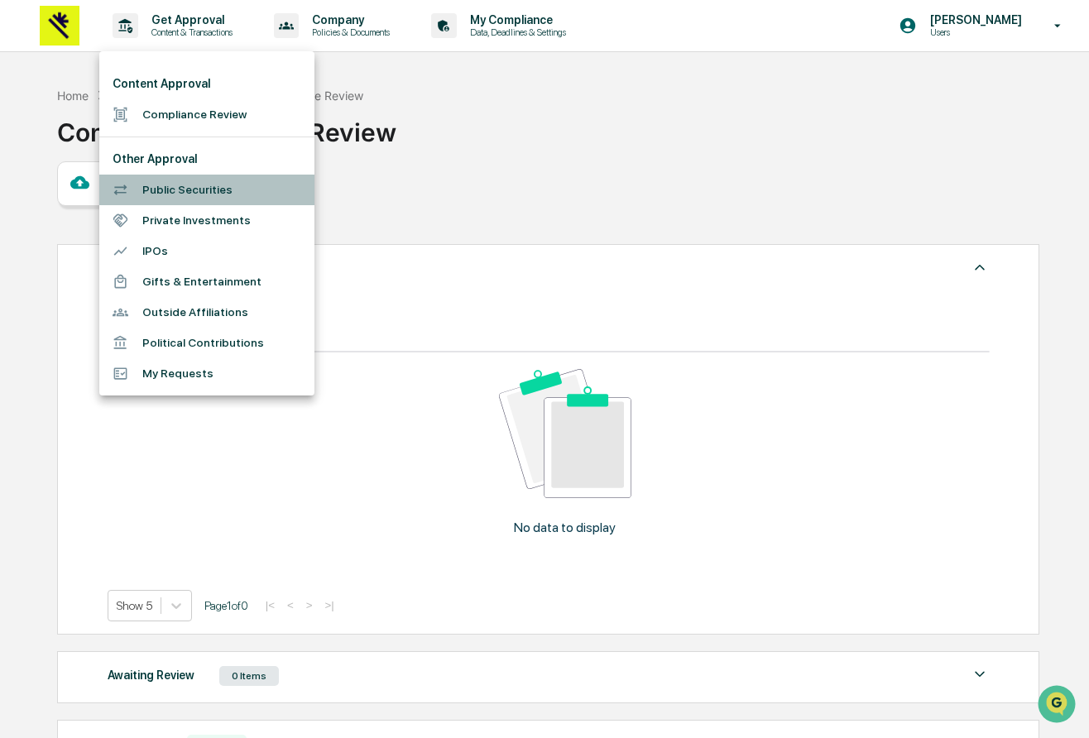
click at [183, 185] on li "Public Securities" at bounding box center [206, 190] width 215 height 31
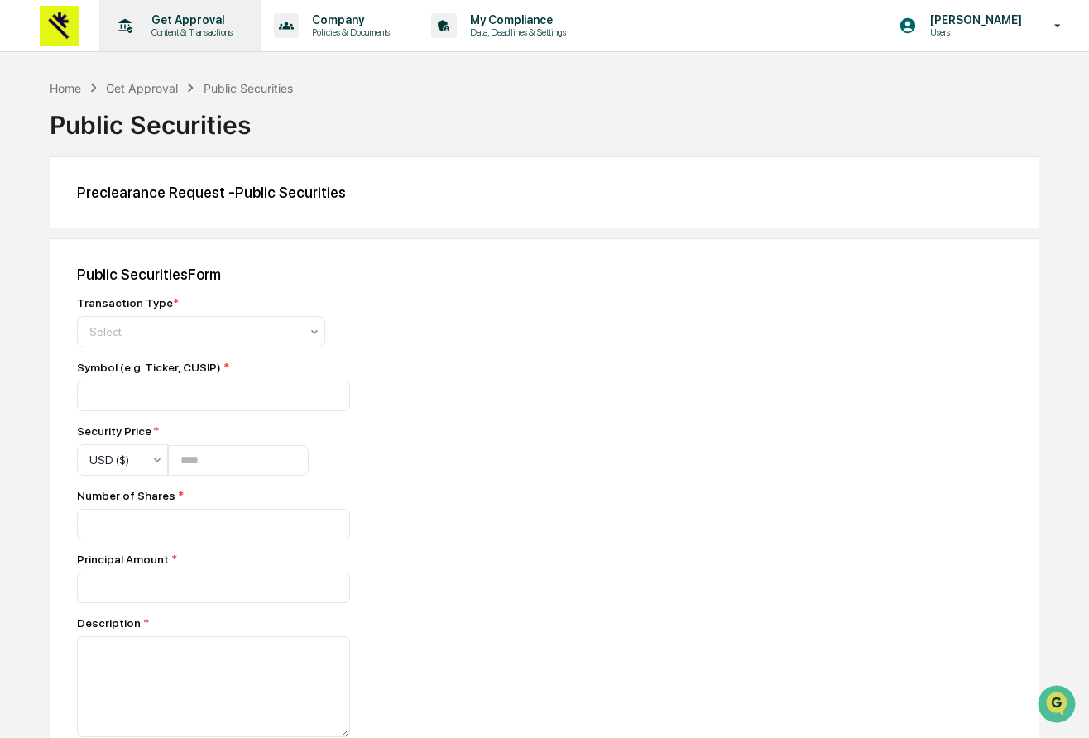
click at [195, 26] on p "Get Approval" at bounding box center [189, 19] width 103 height 13
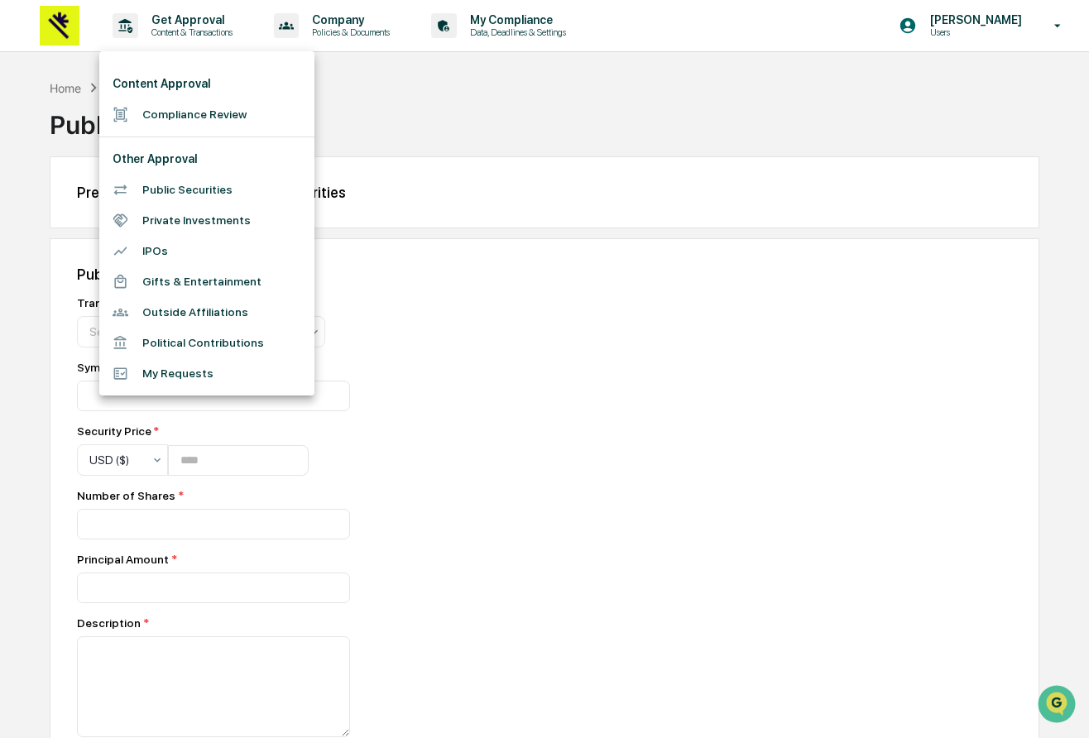
click at [357, 23] on div at bounding box center [544, 369] width 1089 height 738
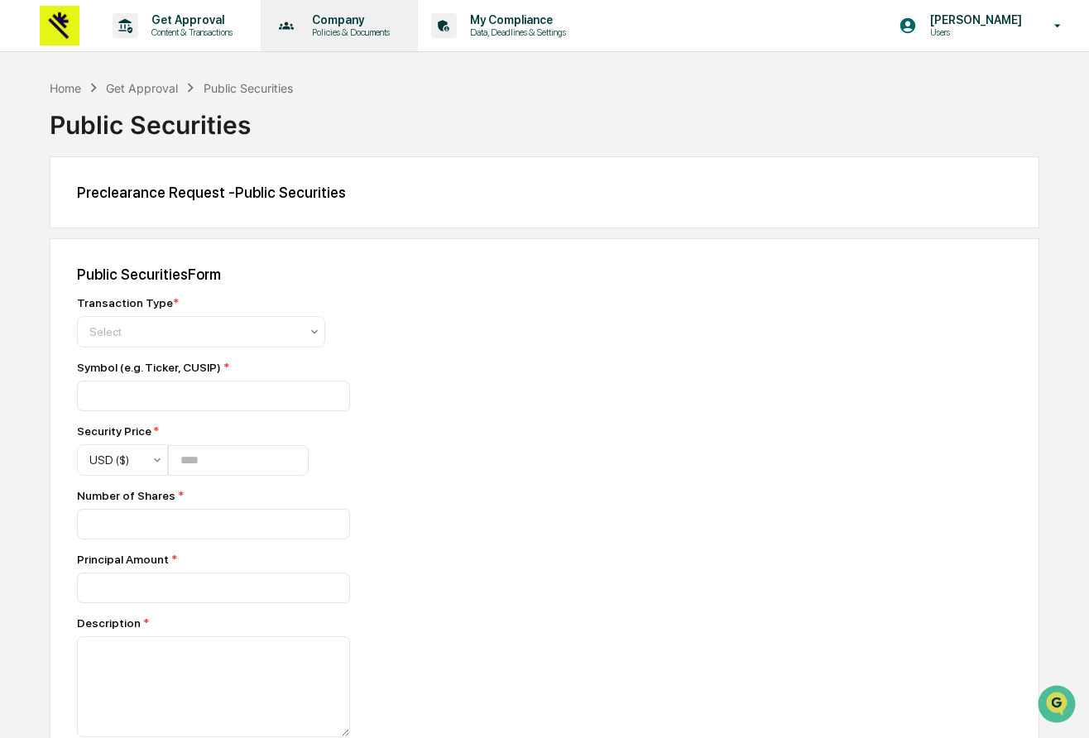
click at [335, 30] on p "Policies & Documents" at bounding box center [348, 32] width 99 height 12
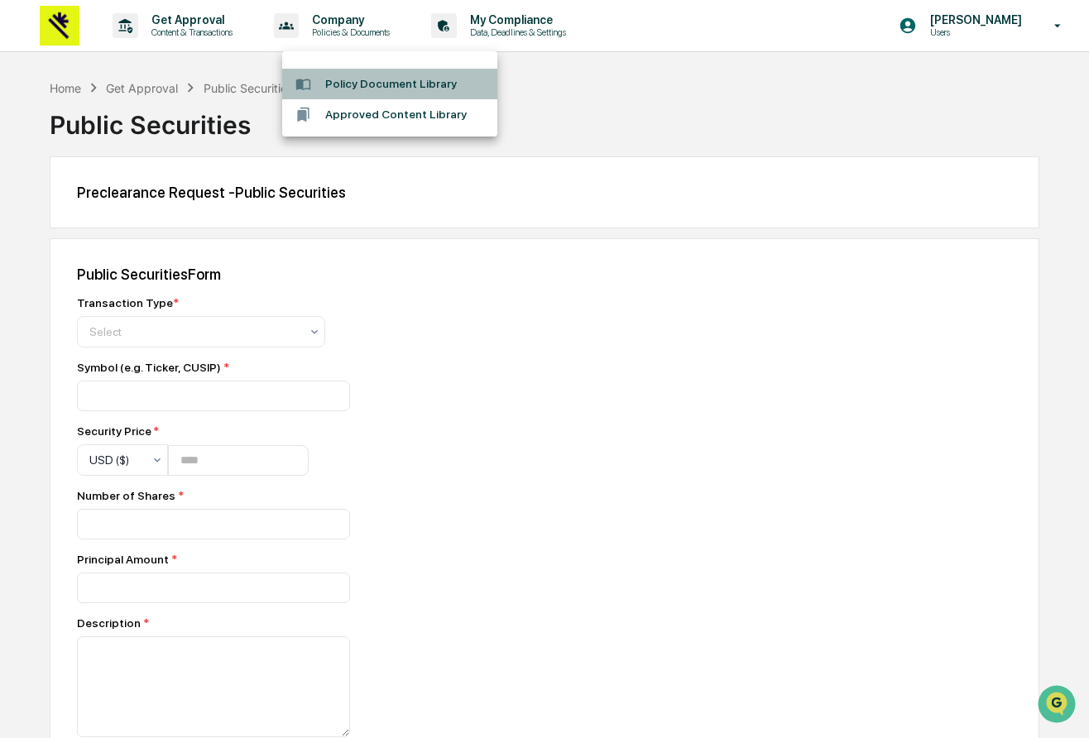
click at [393, 89] on li "Policy Document Library" at bounding box center [389, 84] width 215 height 31
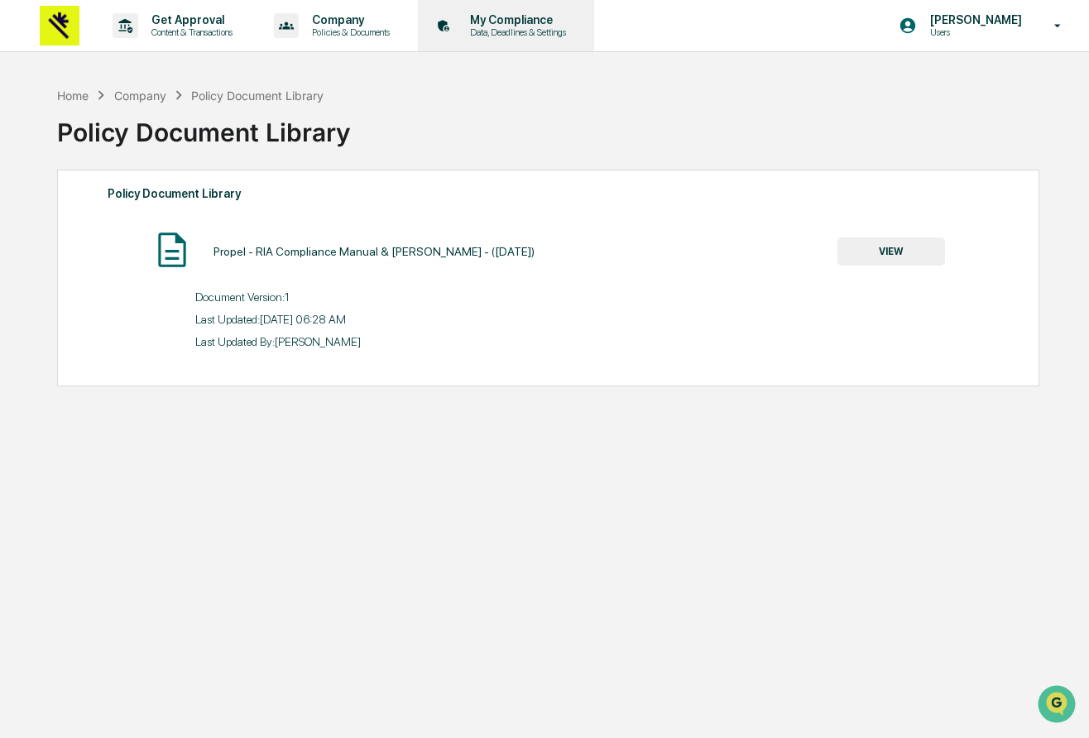
click at [457, 16] on icon at bounding box center [444, 26] width 26 height 26
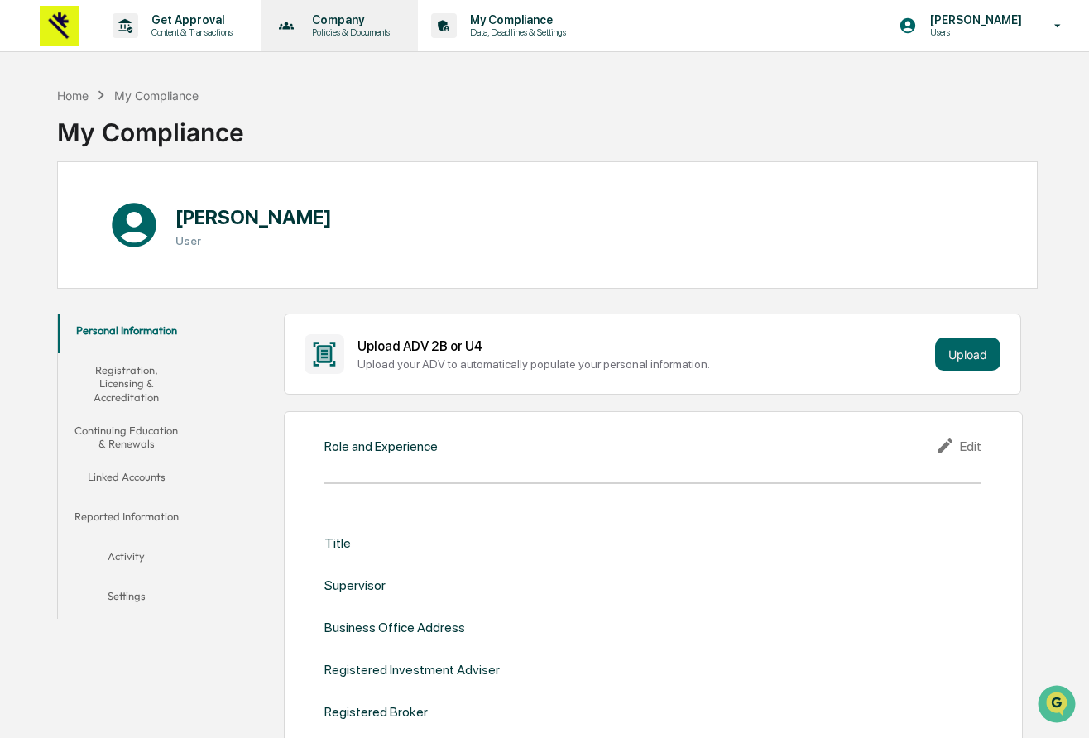
click at [355, 36] on p "Policies & Documents" at bounding box center [348, 32] width 99 height 12
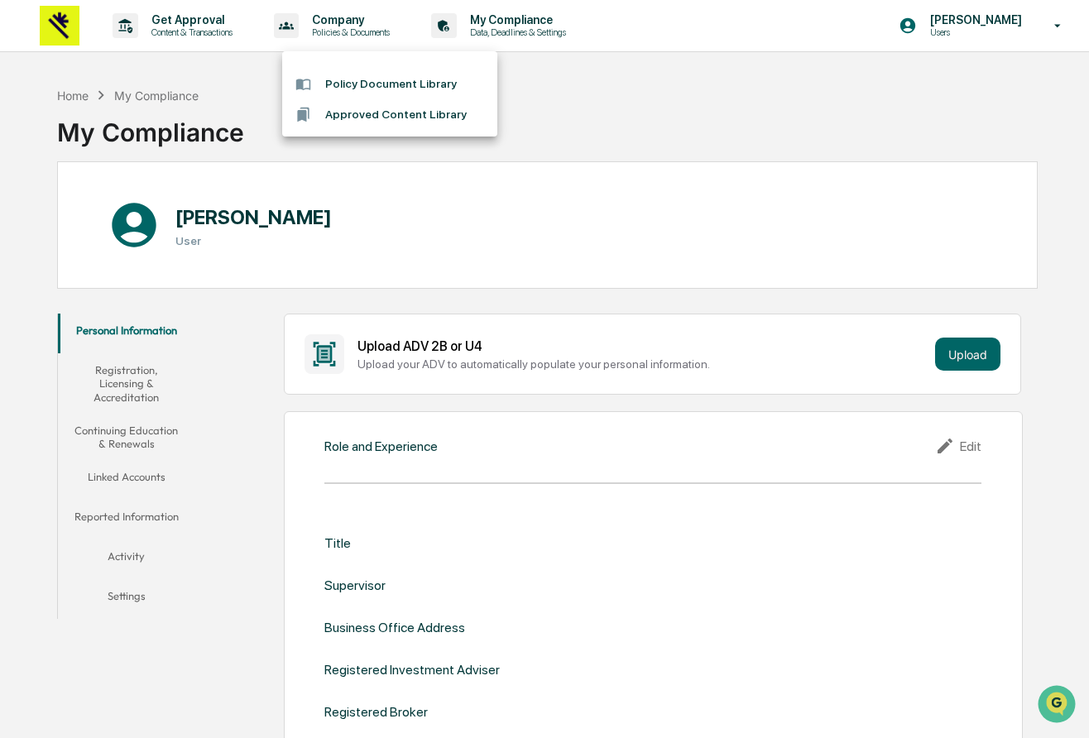
click at [229, 26] on div at bounding box center [544, 369] width 1089 height 738
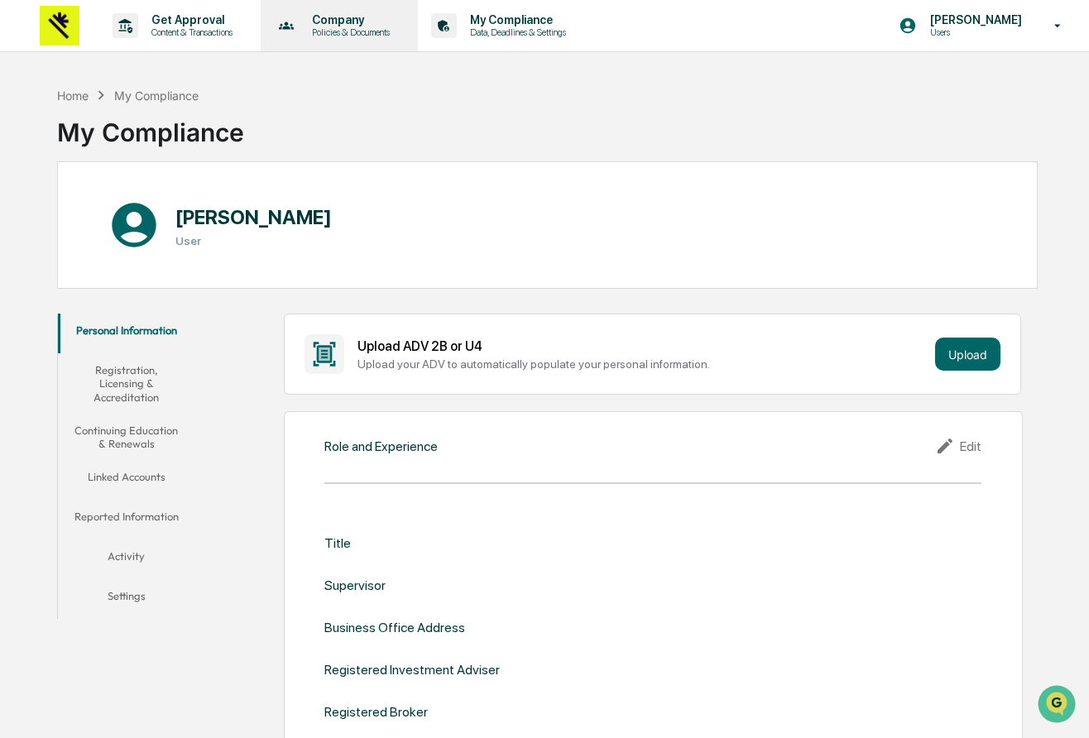
click at [300, 33] on icon at bounding box center [287, 26] width 26 height 26
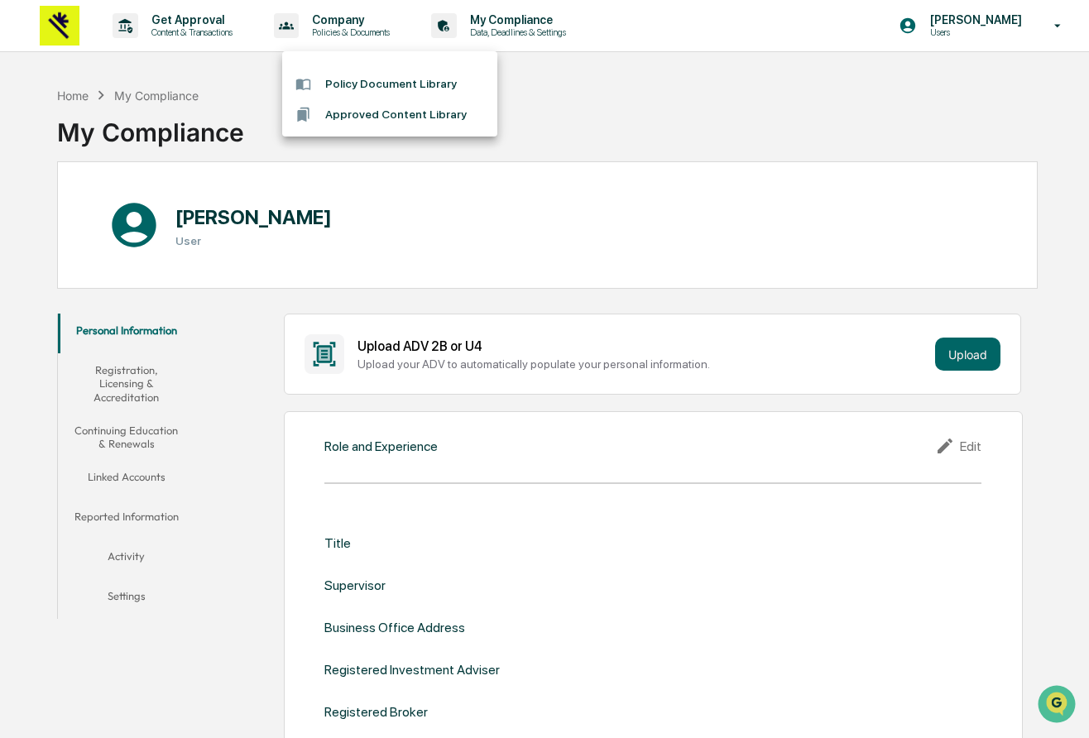
click at [324, 118] on div at bounding box center [310, 115] width 30 height 16
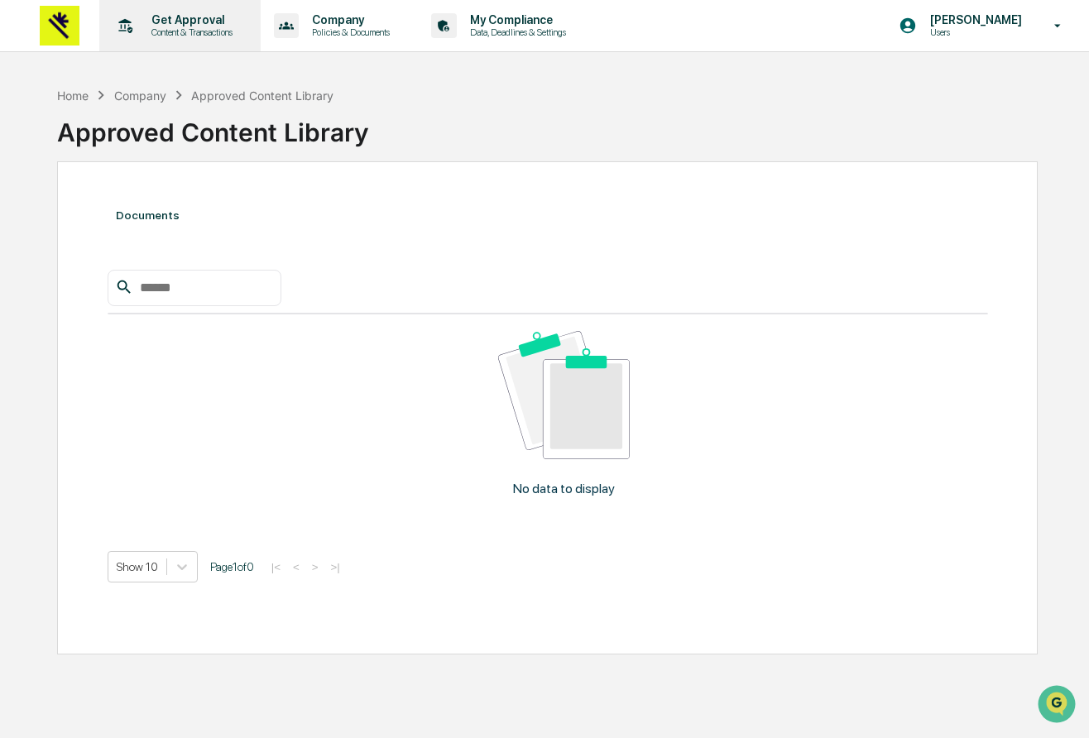
click at [163, 21] on p "Get Approval" at bounding box center [189, 19] width 103 height 13
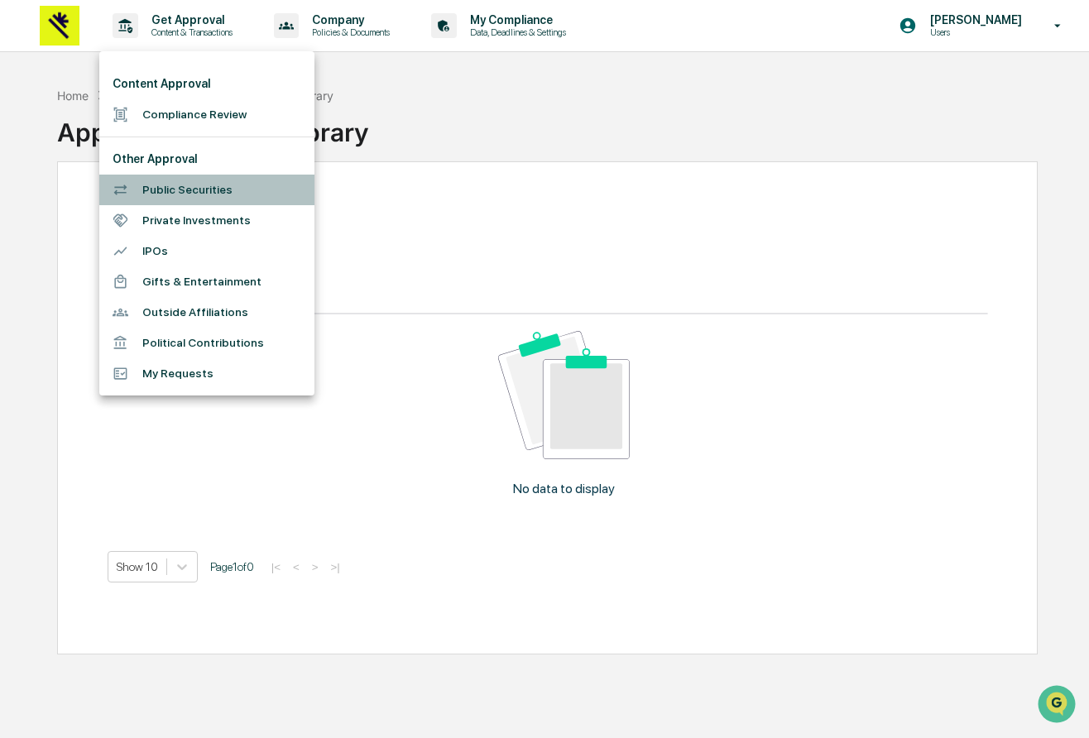
click at [171, 180] on li "Public Securities" at bounding box center [206, 190] width 215 height 31
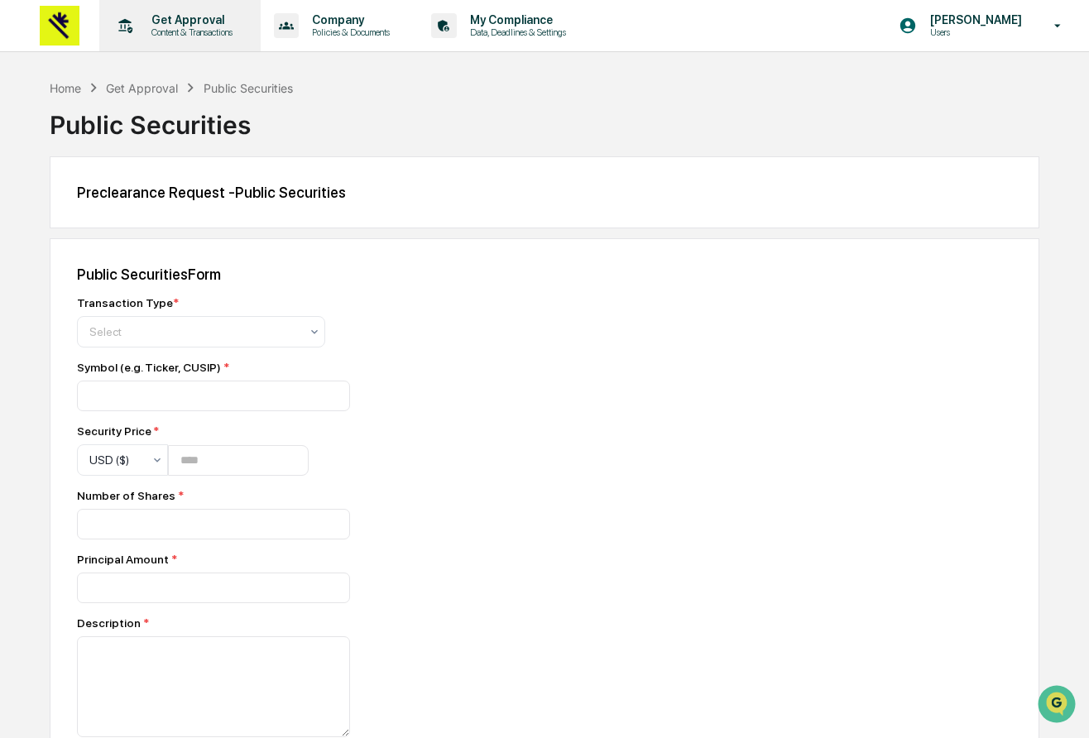
click at [162, 31] on p "Content & Transactions" at bounding box center [189, 32] width 103 height 12
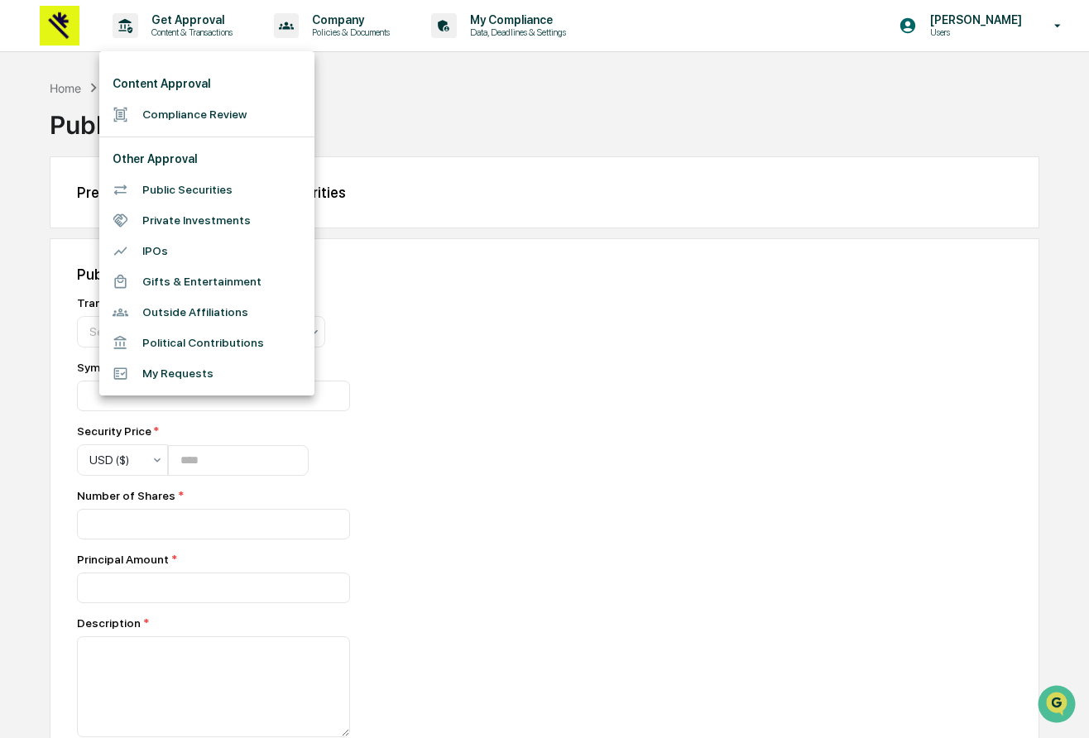
click at [433, 180] on div at bounding box center [544, 369] width 1089 height 738
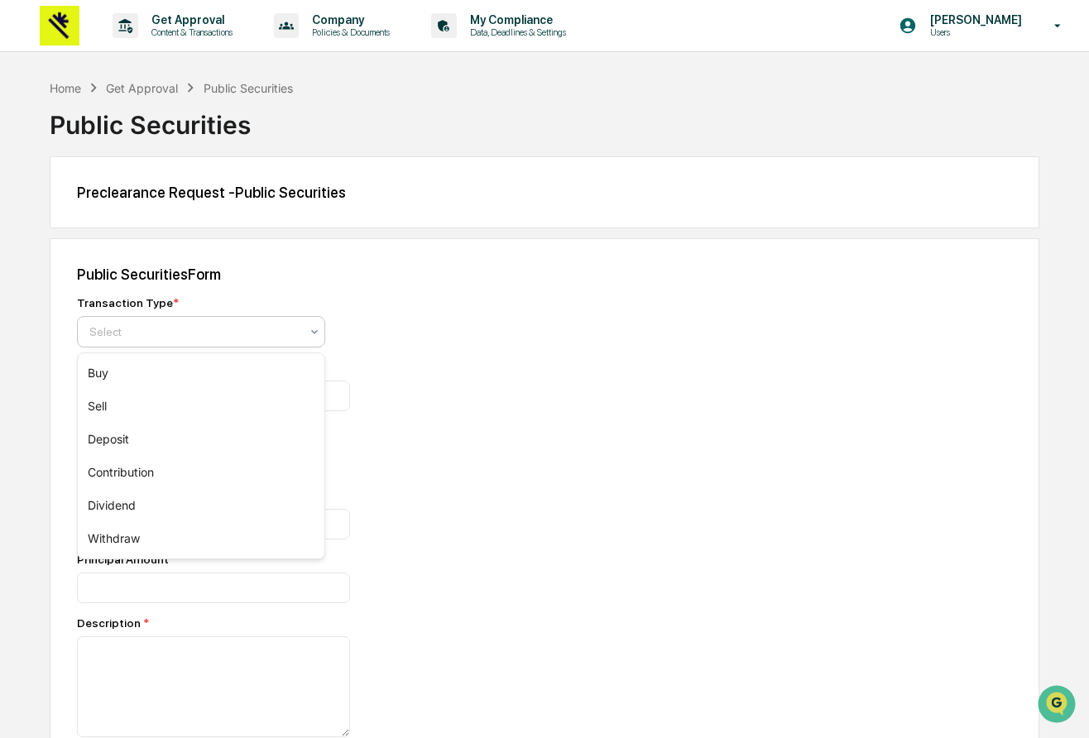
click at [269, 331] on div at bounding box center [194, 332] width 210 height 17
click at [444, 385] on div at bounding box center [366, 396] width 579 height 31
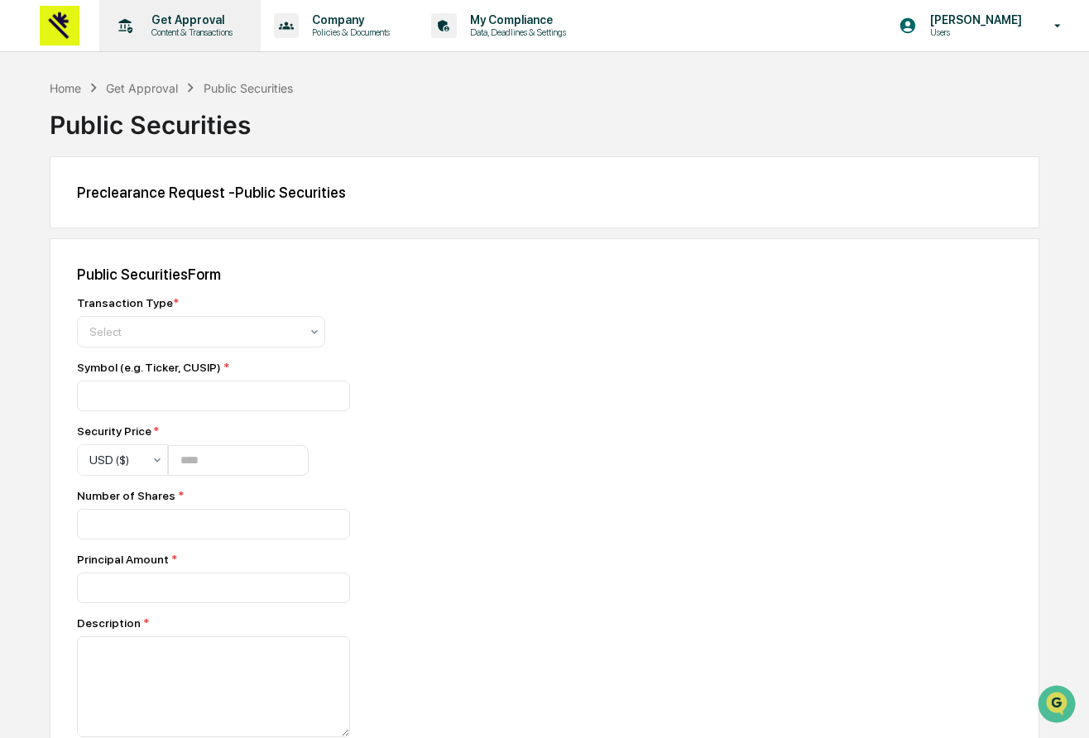
click at [166, 20] on p "Get Approval" at bounding box center [189, 19] width 103 height 13
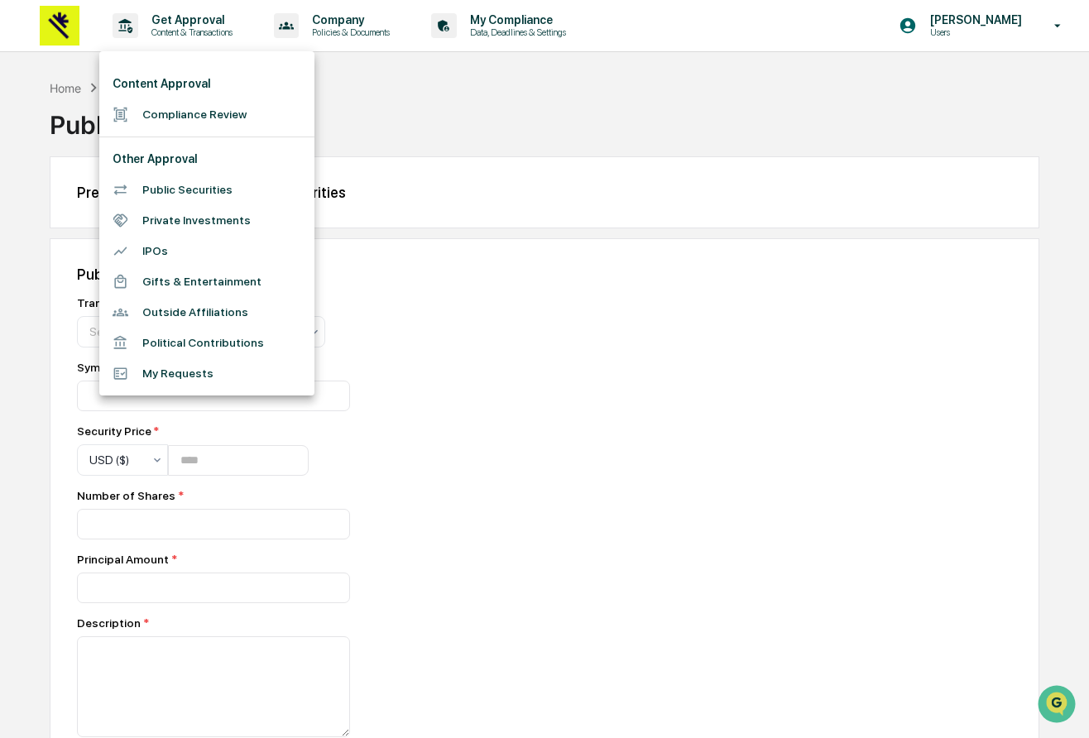
click at [193, 250] on li "IPOs" at bounding box center [206, 251] width 215 height 31
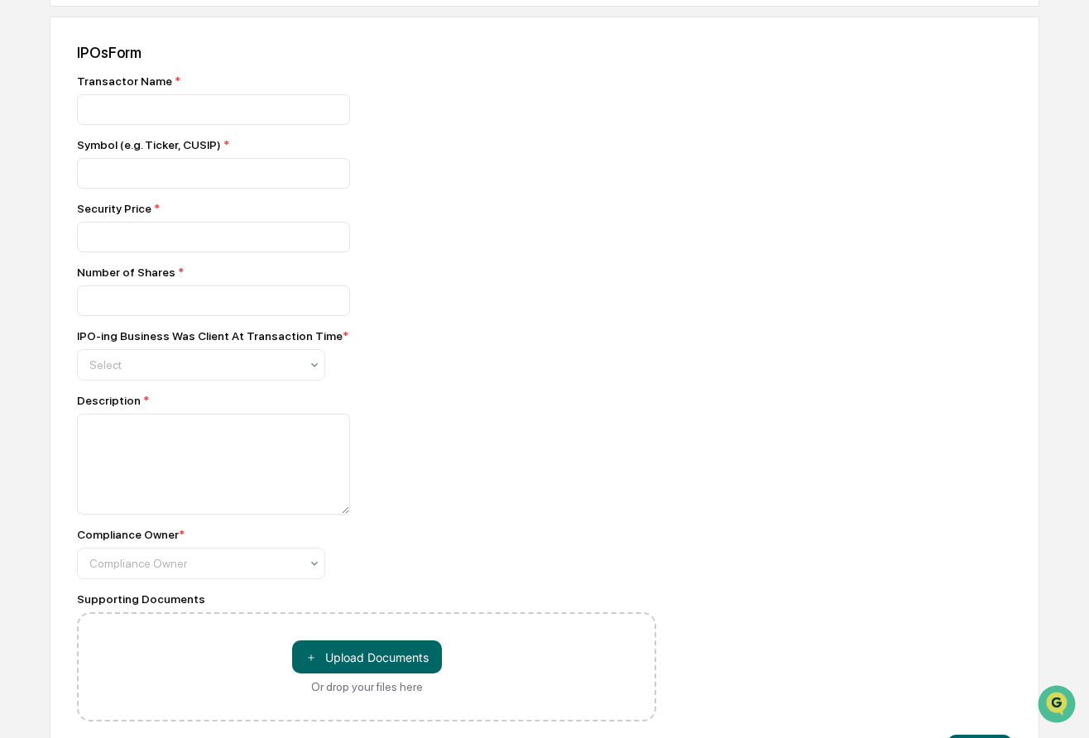
scroll to position [287, 0]
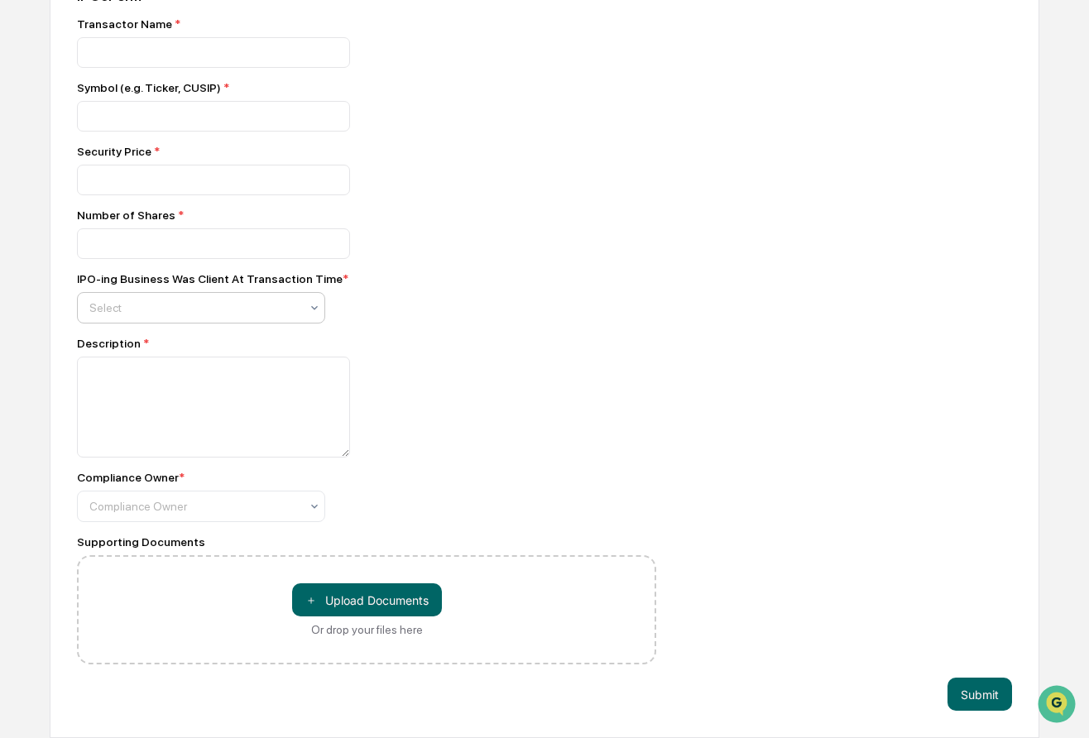
click at [182, 308] on div at bounding box center [194, 308] width 210 height 17
click at [386, 234] on div at bounding box center [366, 243] width 579 height 31
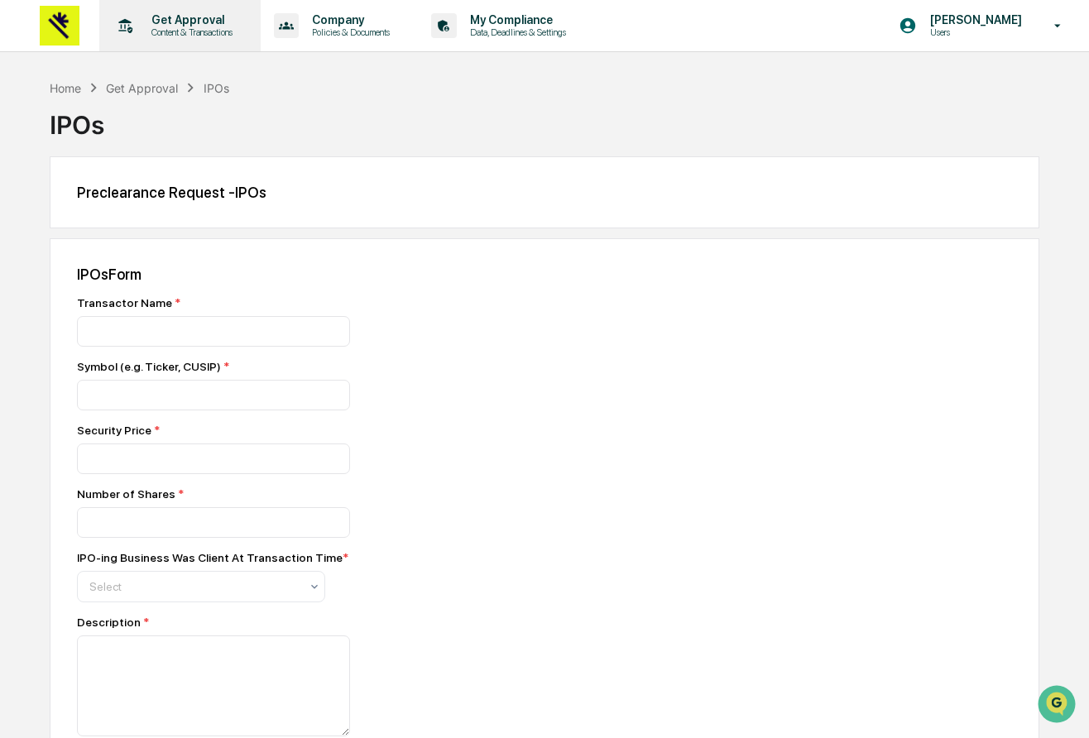
click at [173, 41] on div "Get Approval Content & Transactions" at bounding box center [178, 25] width 145 height 51
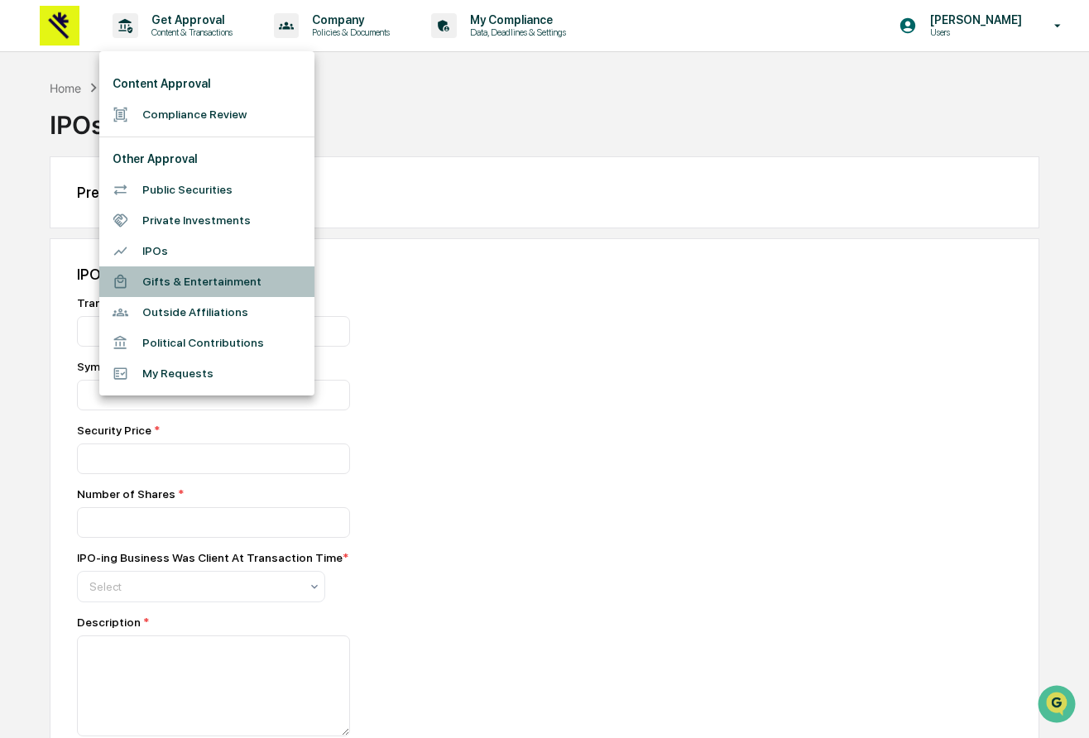
click at [194, 279] on li "Gifts & Entertainment" at bounding box center [206, 281] width 215 height 31
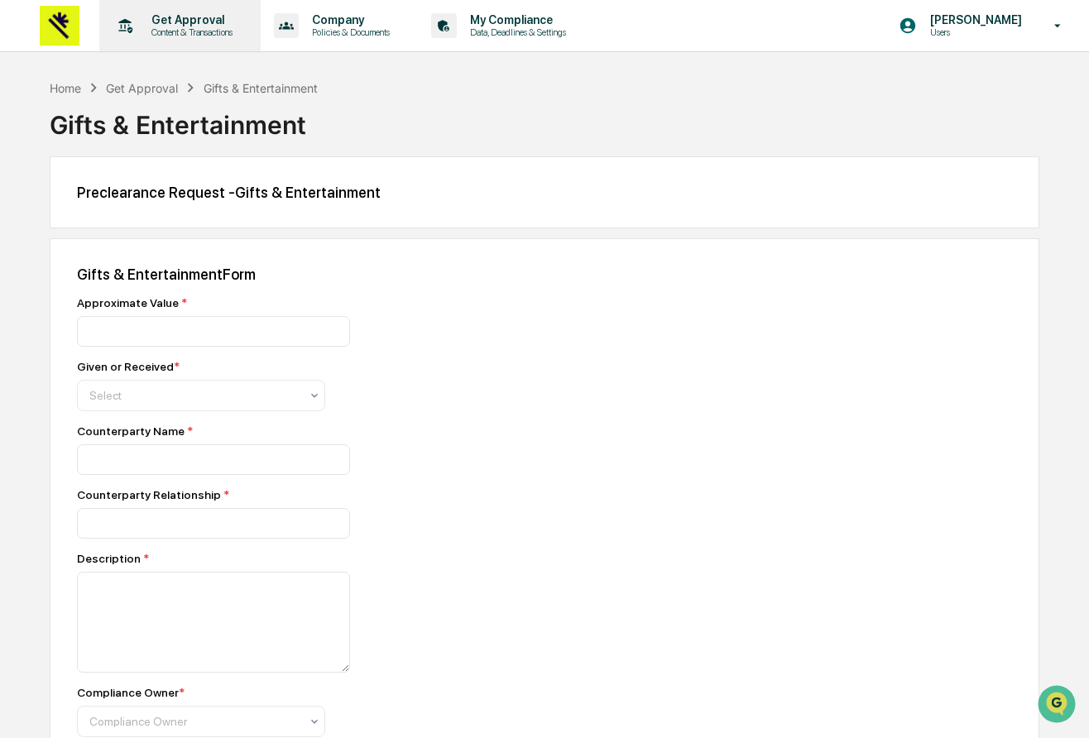
click at [202, 32] on p "Content & Transactions" at bounding box center [189, 32] width 103 height 12
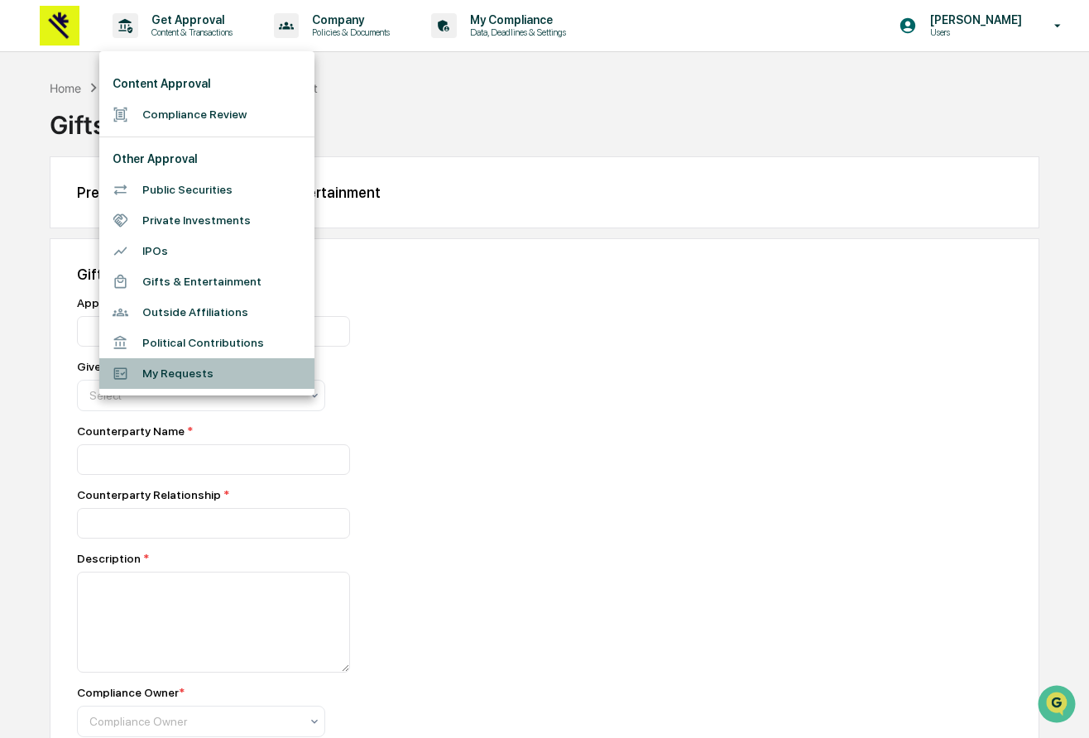
click at [173, 363] on li "My Requests" at bounding box center [206, 373] width 215 height 31
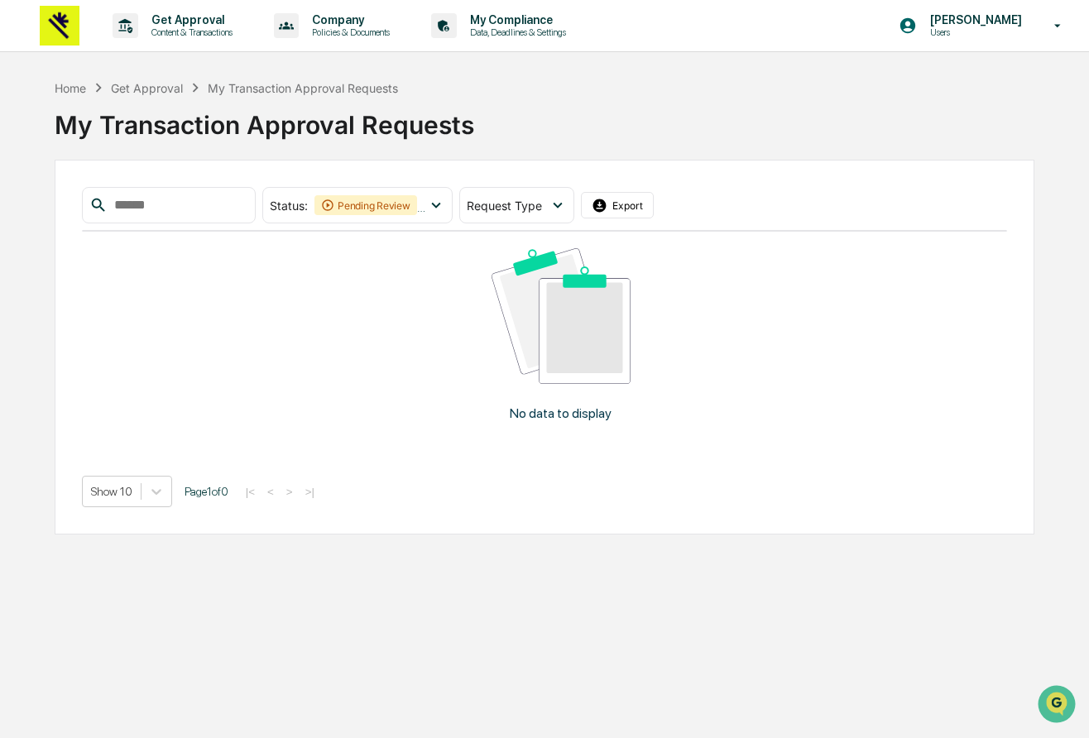
click at [52, 31] on img at bounding box center [60, 26] width 40 height 40
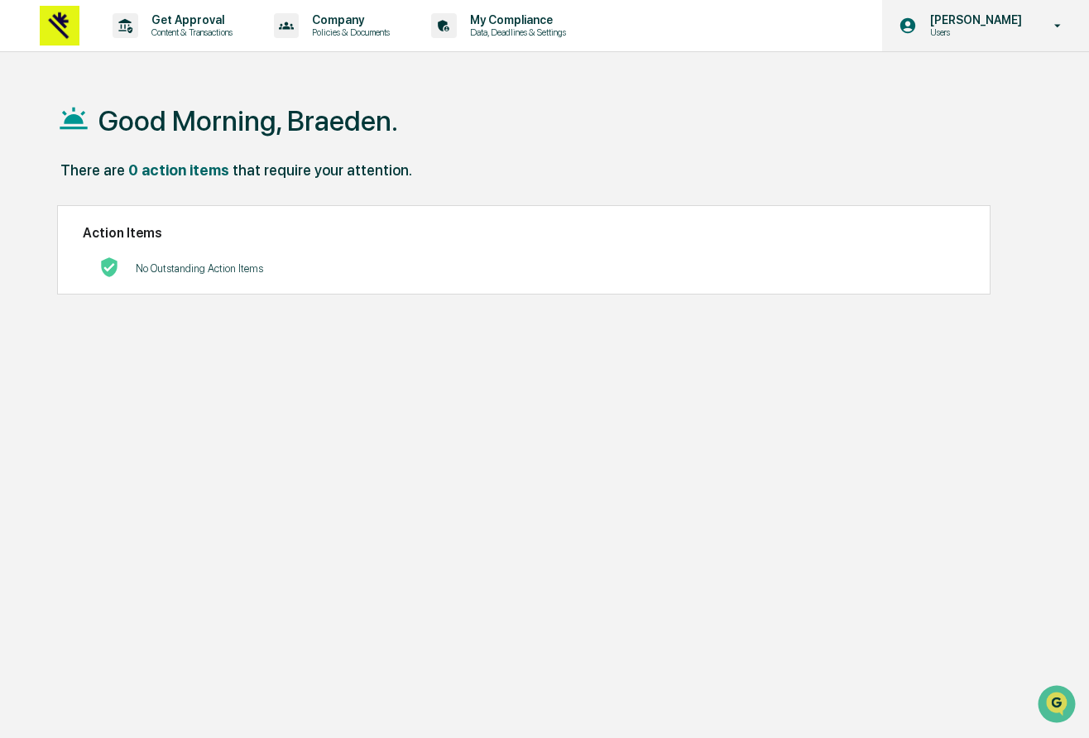
click at [981, 22] on p "[PERSON_NAME]" at bounding box center [973, 19] width 113 height 13
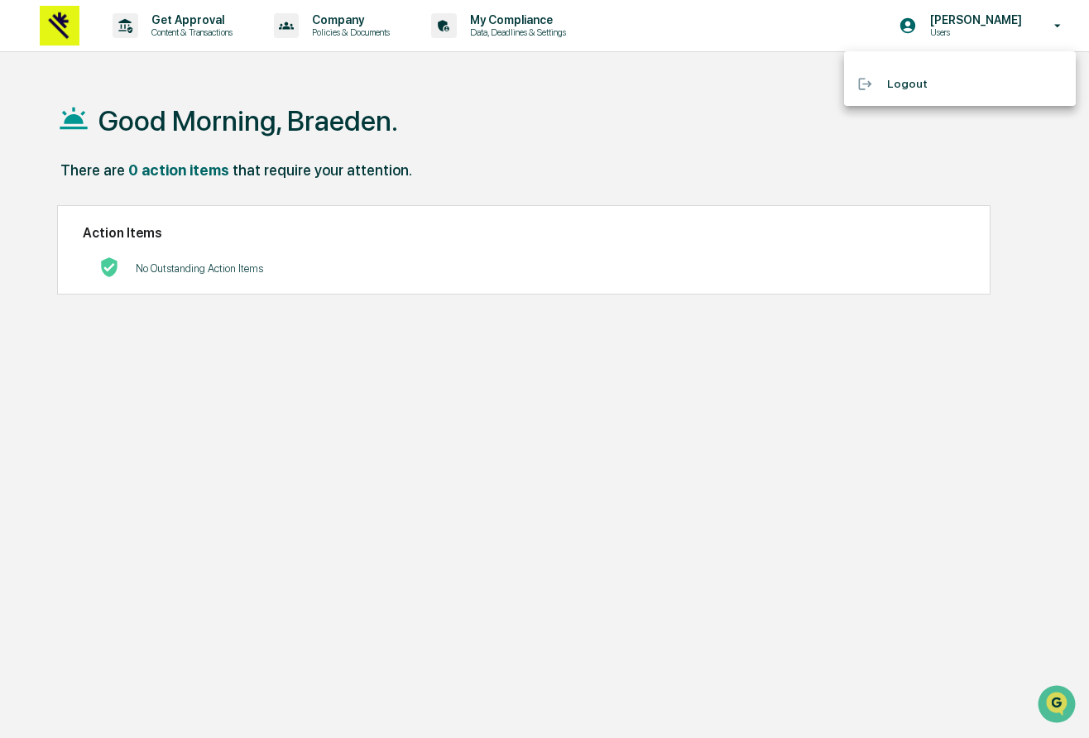
click at [292, 383] on div at bounding box center [544, 369] width 1089 height 738
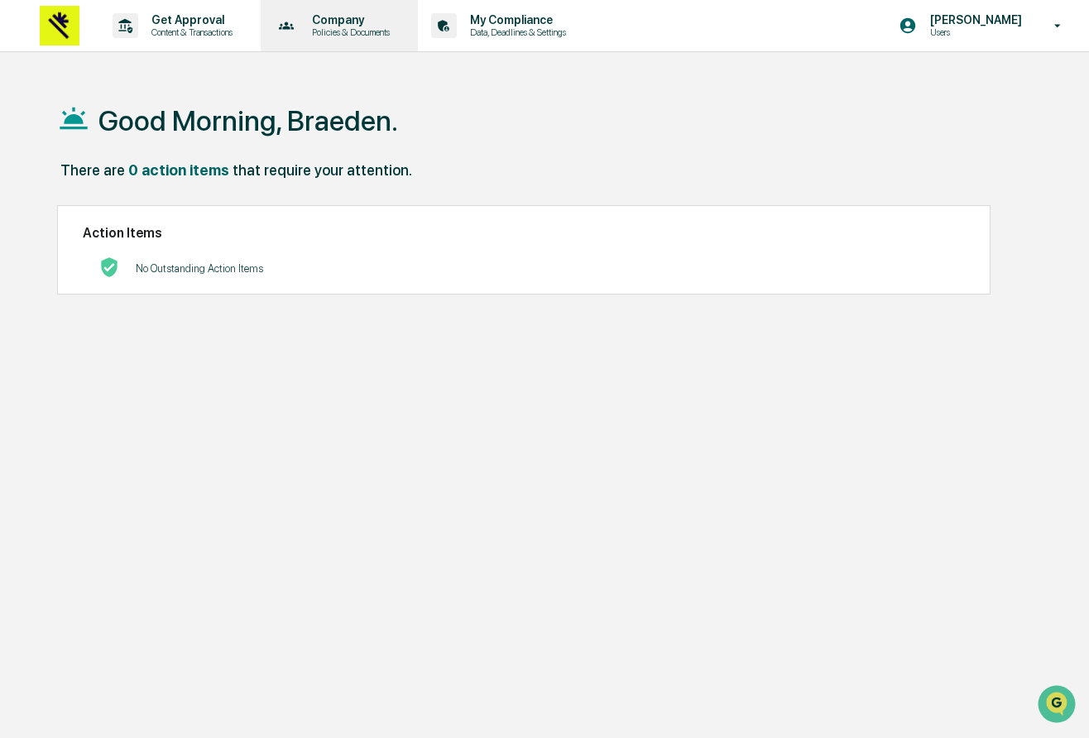
click at [361, 13] on p "Company" at bounding box center [348, 19] width 99 height 13
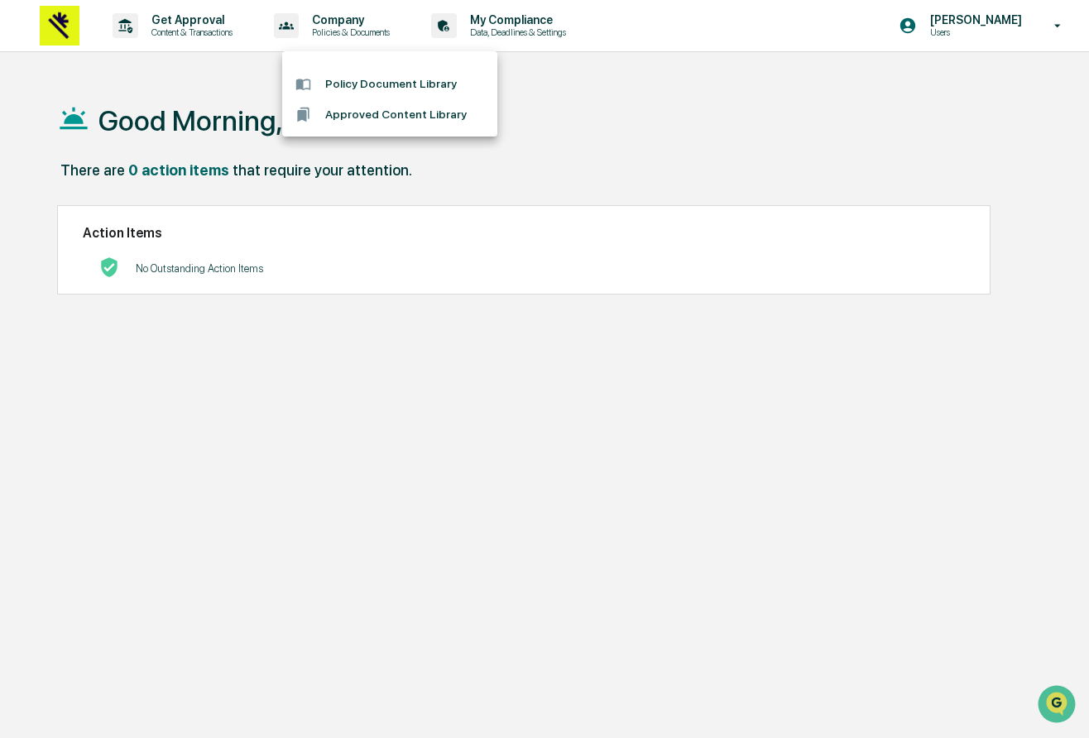
click at [235, 41] on div at bounding box center [544, 369] width 1089 height 738
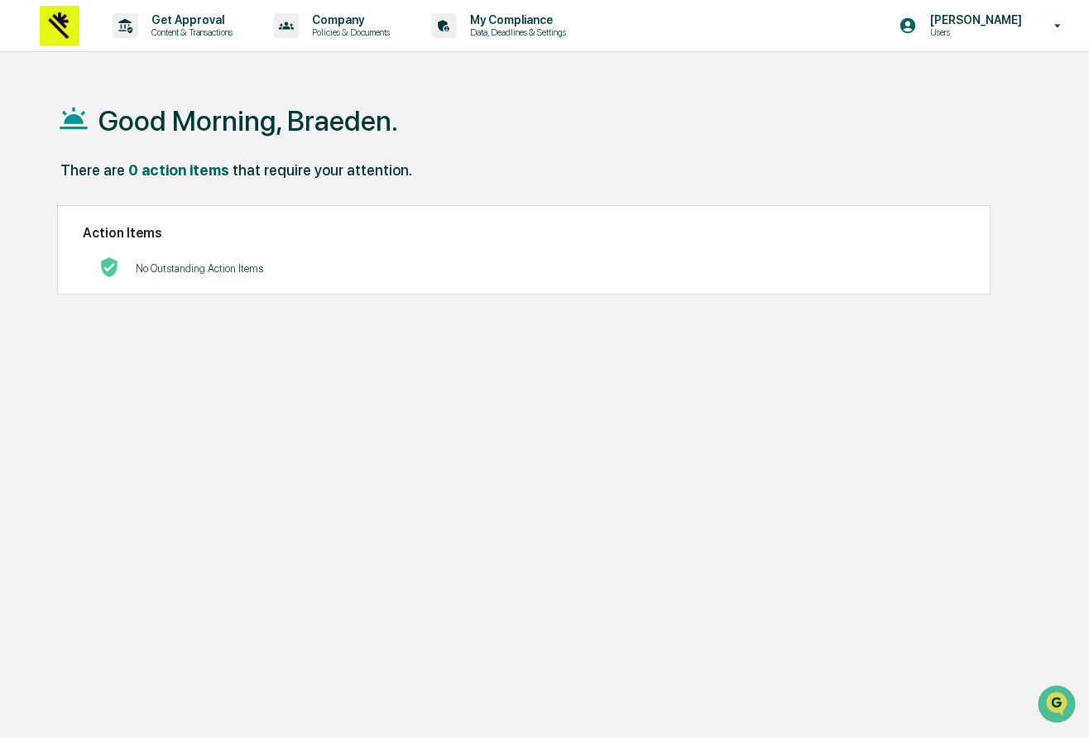
click at [241, 33] on p "Content & Transactions" at bounding box center [189, 32] width 103 height 12
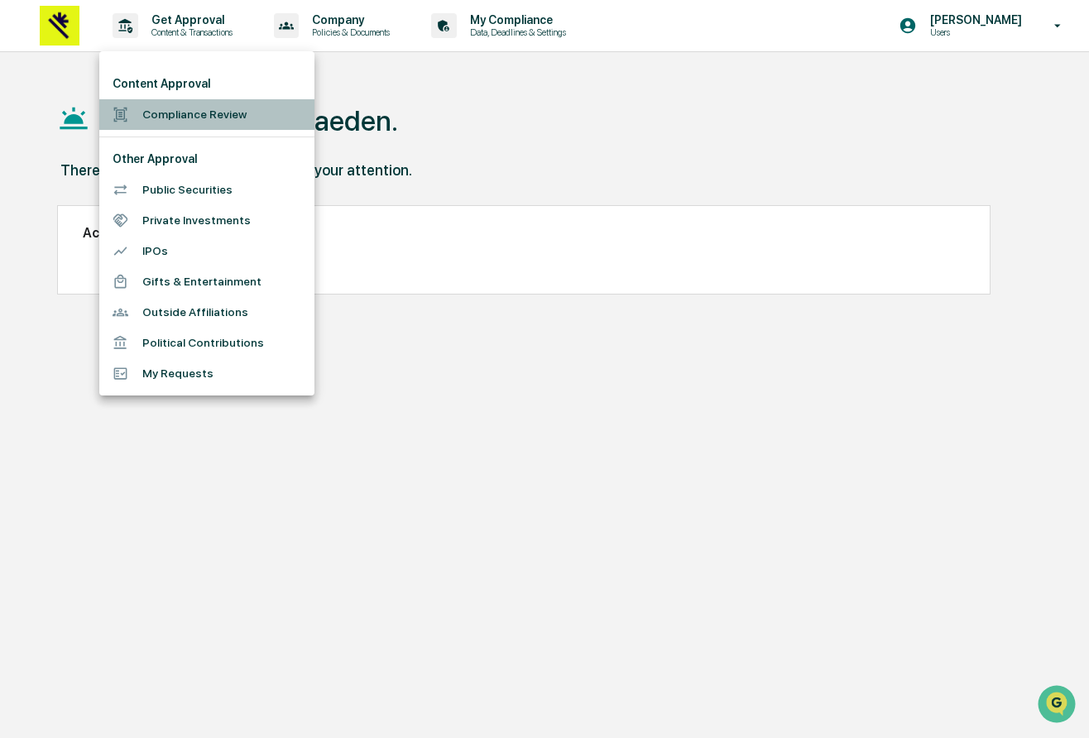
click at [236, 118] on li "Compliance Review" at bounding box center [206, 114] width 215 height 31
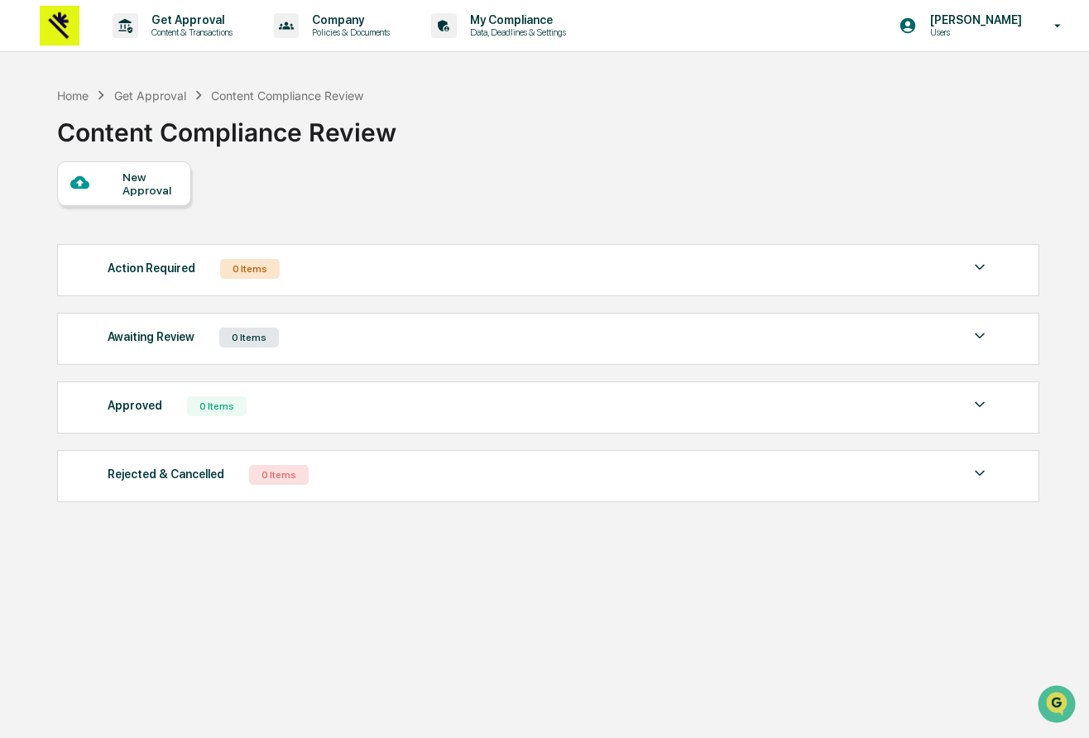
click at [279, 279] on div "Action Required 0 Items" at bounding box center [549, 268] width 882 height 23
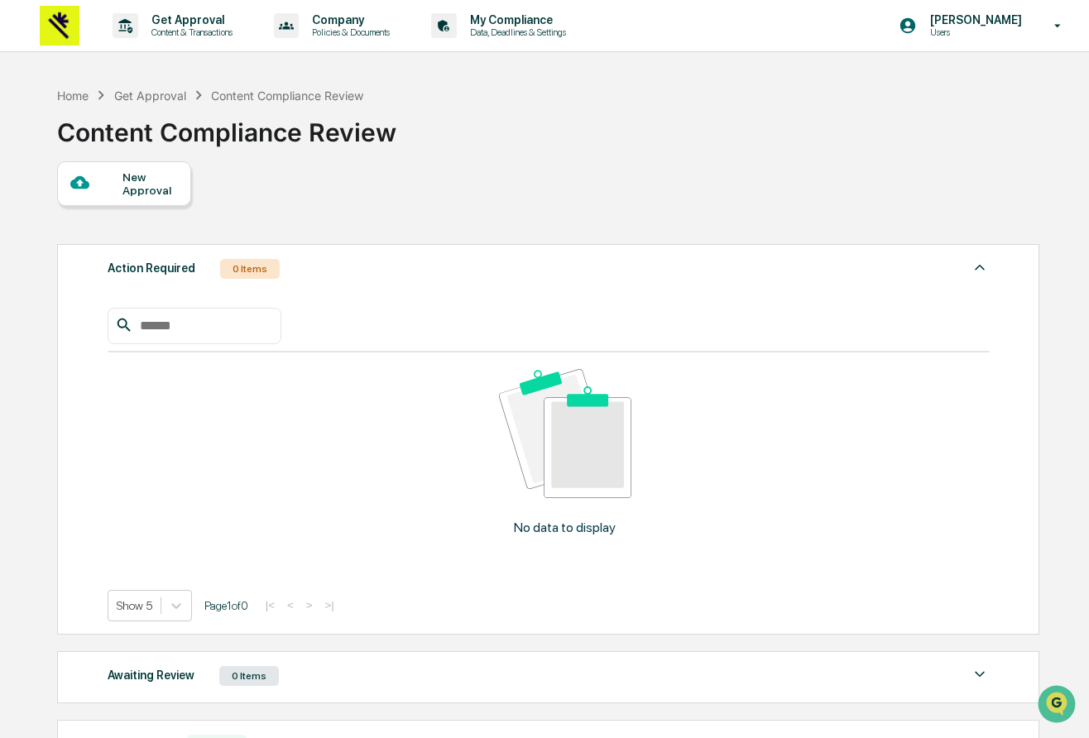
click at [279, 279] on div "Action Required 0 Items" at bounding box center [549, 268] width 882 height 23
